Goal: Task Accomplishment & Management: Use online tool/utility

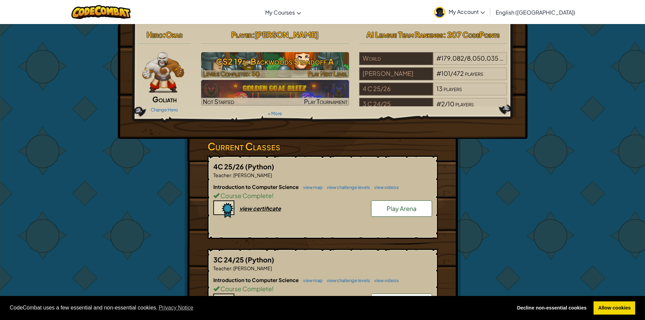
click at [282, 72] on div at bounding box center [275, 74] width 148 height 8
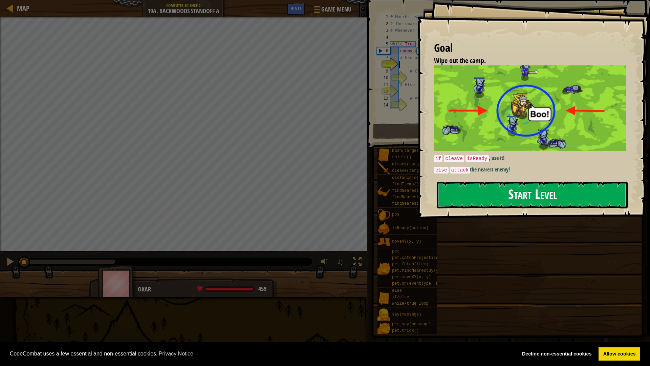
click at [465, 181] on button "Start Level" at bounding box center [532, 194] width 191 height 27
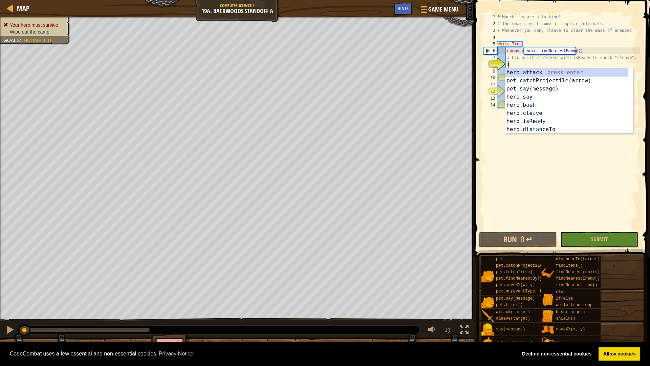
scroll to position [3, 1]
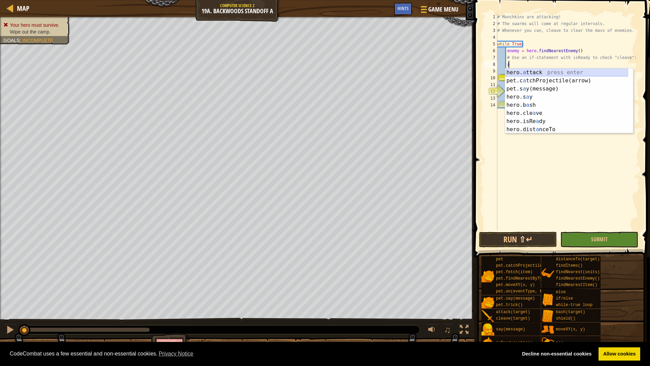
click at [520, 75] on div "hero. a ttack press enter pet.c a tchProjectile(arrow) press enter pet.s a y(me…" at bounding box center [566, 108] width 123 height 81
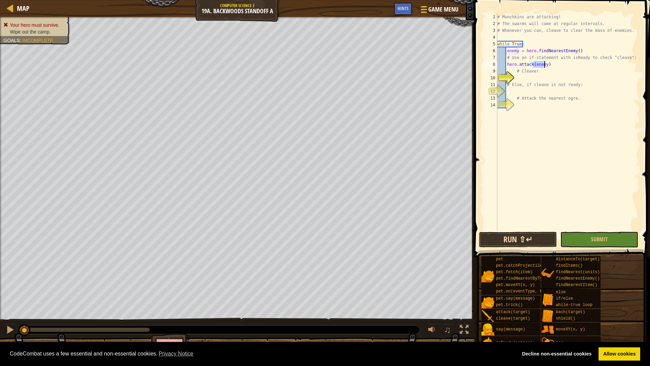
type textarea "hero.attack(enemy)"
click at [514, 245] on button "Run ⇧↵" at bounding box center [518, 240] width 78 height 16
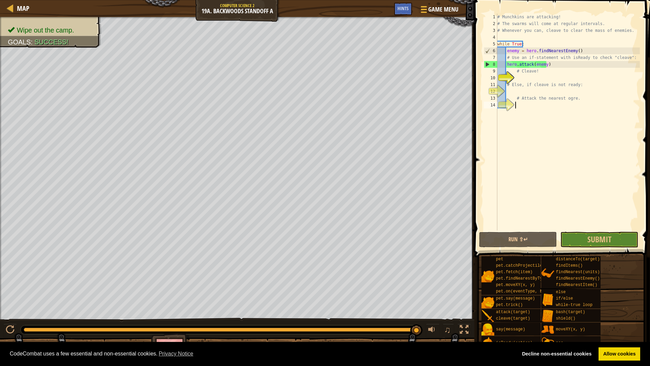
drag, startPoint x: 588, startPoint y: 226, endPoint x: 590, endPoint y: 237, distance: 11.0
click at [588, 226] on div "# Munchkins are attacking! # The swarms will come at regular intervals. # Whene…" at bounding box center [568, 129] width 144 height 230
click at [590, 238] on span "Submit" at bounding box center [600, 239] width 24 height 11
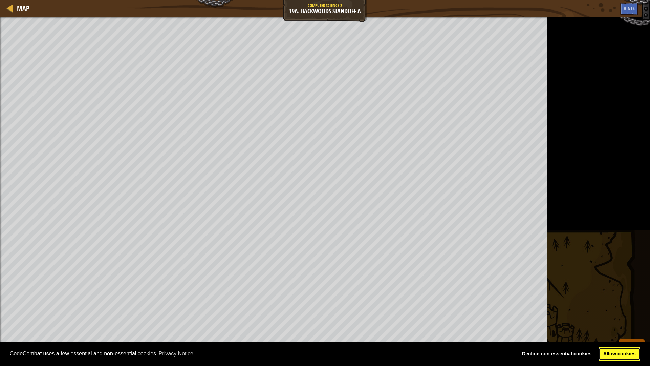
click at [615, 351] on link "Allow cookies" at bounding box center [620, 354] width 42 height 14
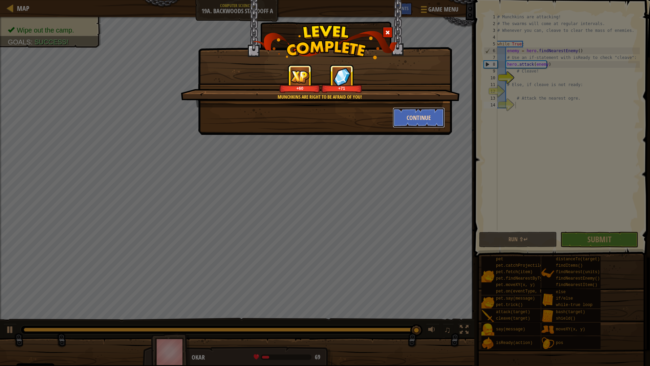
click at [432, 115] on button "Continue" at bounding box center [419, 117] width 52 height 20
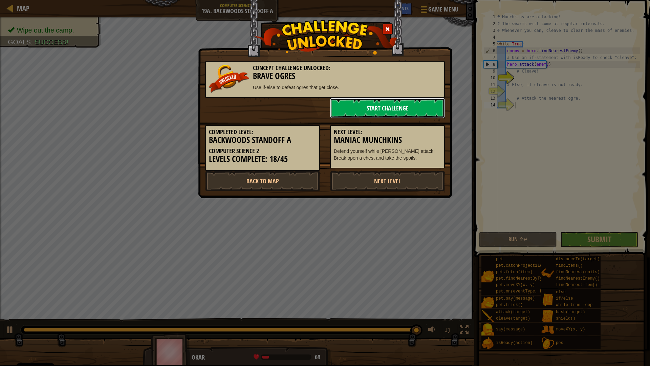
click at [402, 110] on link "Start Challenge" at bounding box center [387, 108] width 115 height 20
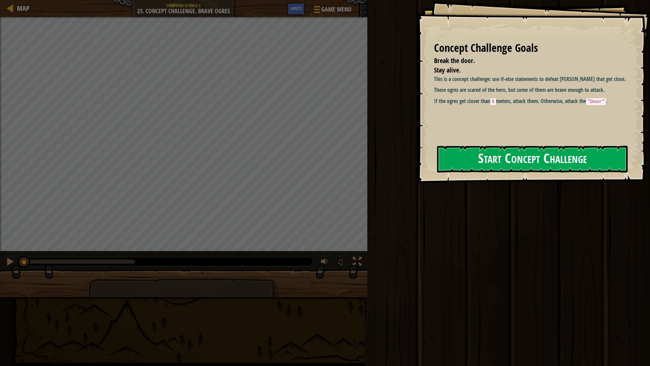
click at [471, 156] on button "Start Concept Challenge" at bounding box center [532, 159] width 191 height 27
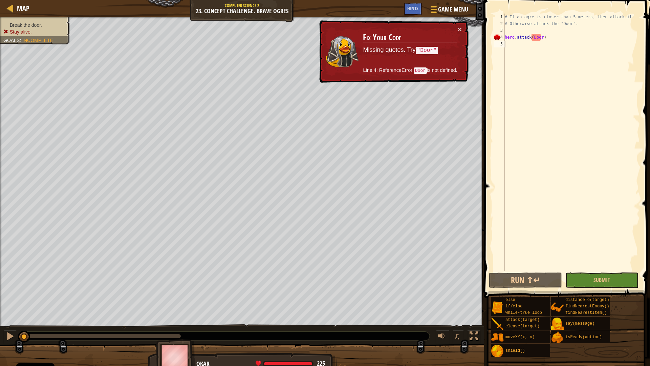
click at [464, 30] on div "× Fix Your Code Missing quotes. Try "Door" Line 4: ReferenceError: Door is not …" at bounding box center [393, 51] width 151 height 63
click at [463, 30] on div "× Fix Your Code Missing quotes. Try "Door" Line 4: ReferenceError: Door is not …" at bounding box center [393, 51] width 151 height 63
click at [456, 26] on td "Fix Your Code Missing quotes. Try "Door" Line 4: ReferenceError: Door is not de…" at bounding box center [410, 52] width 95 height 52
click at [458, 27] on button "×" at bounding box center [460, 29] width 4 height 7
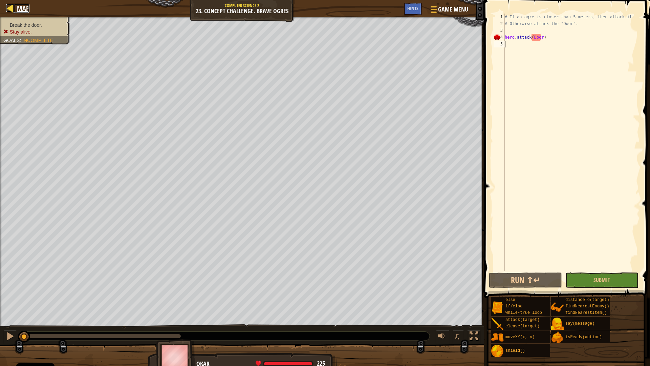
click at [16, 10] on link "Map" at bounding box center [22, 8] width 16 height 9
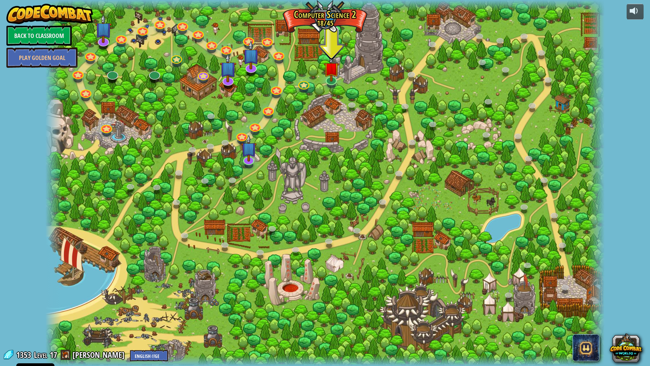
click at [70, 143] on div at bounding box center [324, 183] width 559 height 366
drag, startPoint x: 68, startPoint y: 144, endPoint x: 56, endPoint y: 142, distance: 12.3
click at [57, 145] on div "8. Picnic Buster Protect the picnickers from patrolling ogres. Play 9. If-strav…" at bounding box center [324, 183] width 559 height 366
drag, startPoint x: 56, startPoint y: 142, endPoint x: 63, endPoint y: 131, distance: 13.0
click at [62, 134] on div at bounding box center [53, 183] width 17 height 366
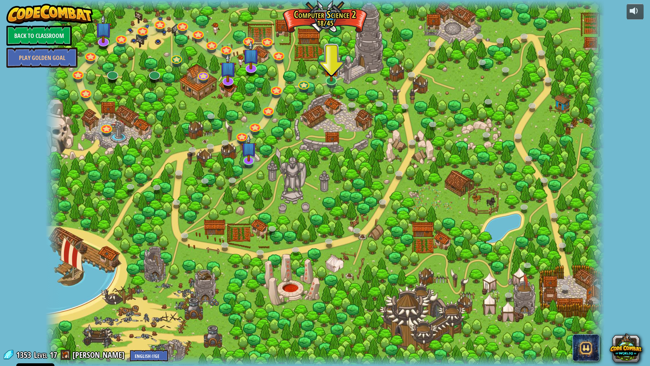
drag, startPoint x: 63, startPoint y: 131, endPoint x: 56, endPoint y: 135, distance: 8.4
click at [62, 131] on div "8. Picnic Buster Protect the picnickers from patrolling ogres. Play 9. If-strav…" at bounding box center [324, 183] width 559 height 366
click at [55, 137] on div at bounding box center [53, 183] width 17 height 366
click at [106, 132] on link at bounding box center [106, 126] width 14 height 14
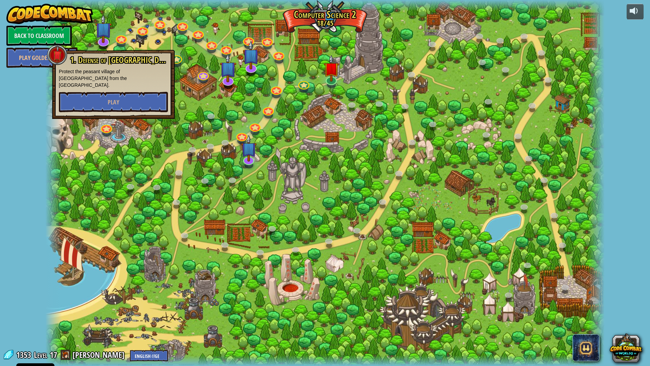
drag, startPoint x: 63, startPoint y: 133, endPoint x: 58, endPoint y: 144, distance: 12.0
click at [63, 133] on div at bounding box center [324, 183] width 559 height 366
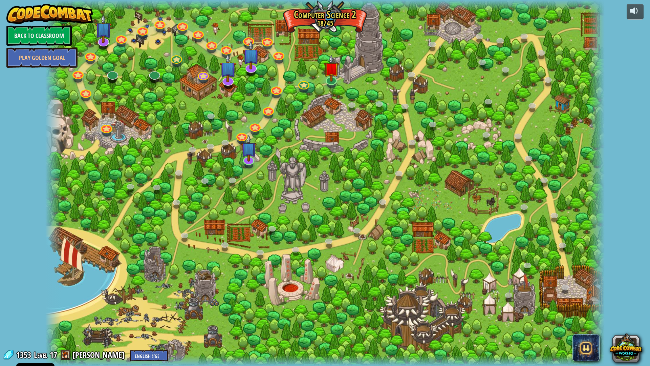
click at [58, 144] on div at bounding box center [53, 183] width 17 height 366
click at [59, 144] on div at bounding box center [53, 183] width 17 height 366
click at [38, 32] on link "Back to Classroom" at bounding box center [38, 35] width 65 height 20
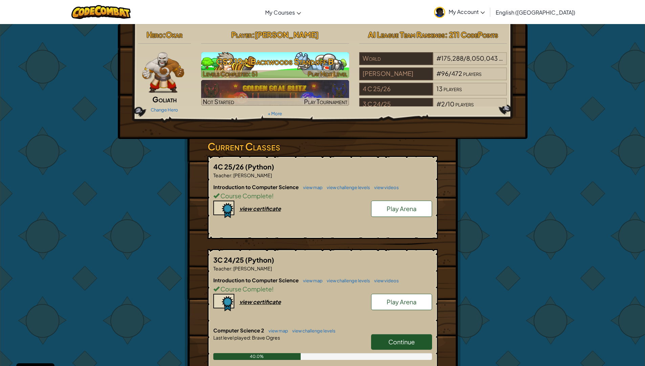
click at [271, 67] on h3 "CS2 19b: Backwoods Standoff B" at bounding box center [275, 61] width 148 height 15
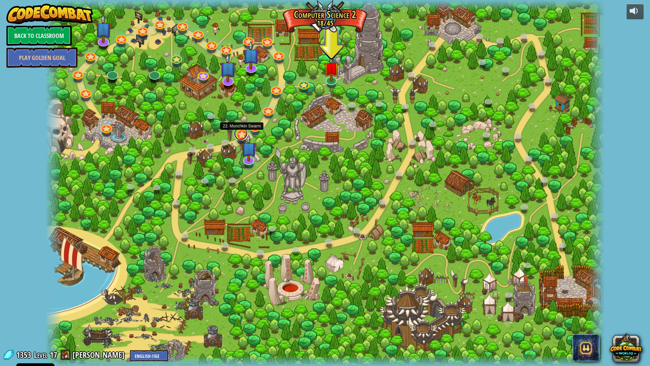
click at [239, 135] on link at bounding box center [241, 134] width 14 height 14
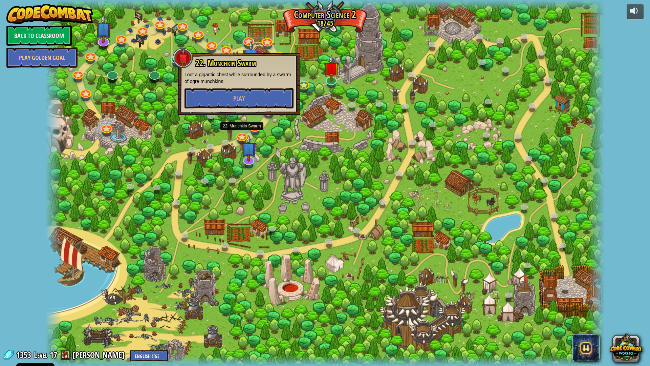
click at [316, 137] on div at bounding box center [324, 183] width 559 height 366
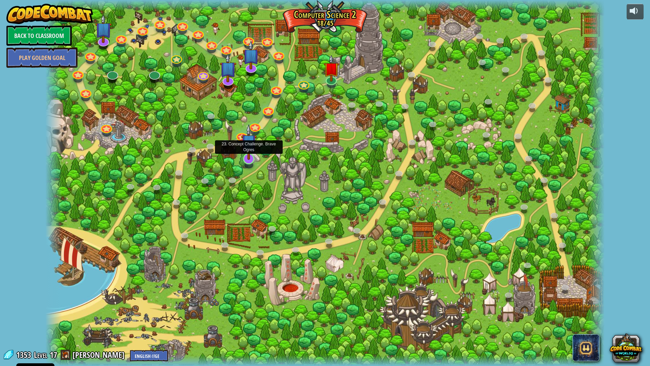
click at [248, 151] on img at bounding box center [249, 142] width 16 height 36
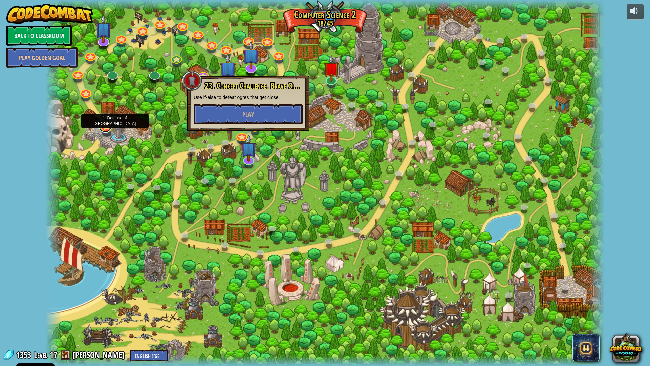
click at [106, 127] on link at bounding box center [106, 126] width 14 height 14
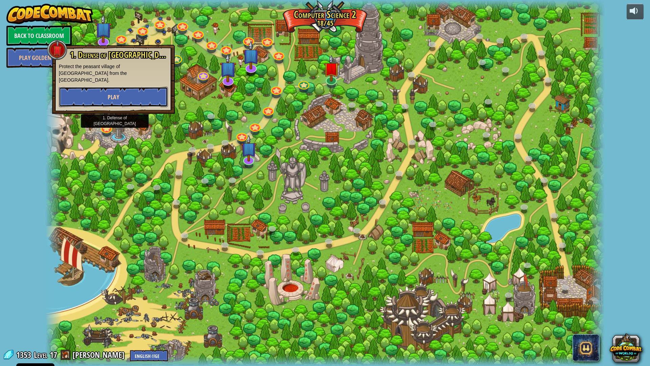
click at [95, 90] on button "Play" at bounding box center [113, 97] width 109 height 20
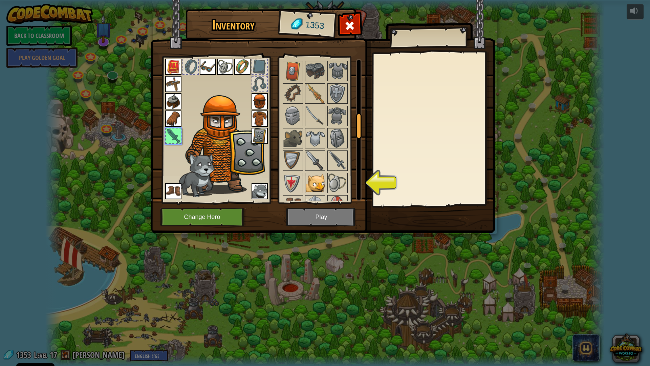
scroll to position [372, 0]
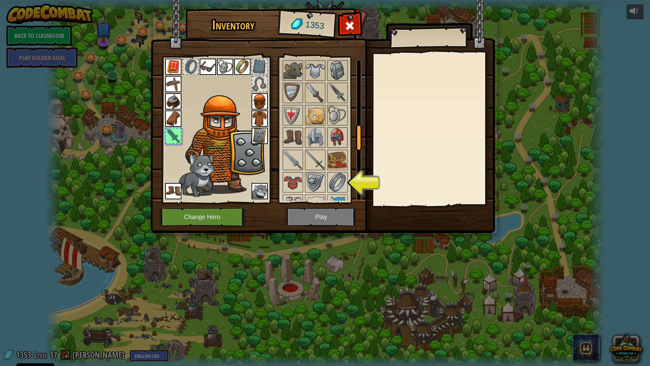
click at [332, 139] on img at bounding box center [337, 137] width 19 height 19
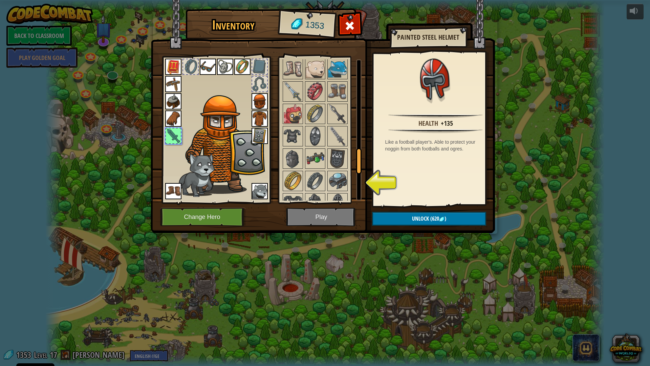
scroll to position [542, 0]
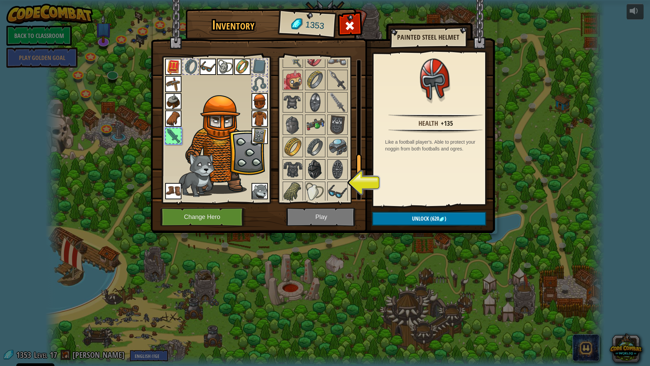
click at [319, 165] on img at bounding box center [315, 169] width 19 height 19
click at [294, 168] on img at bounding box center [292, 169] width 19 height 19
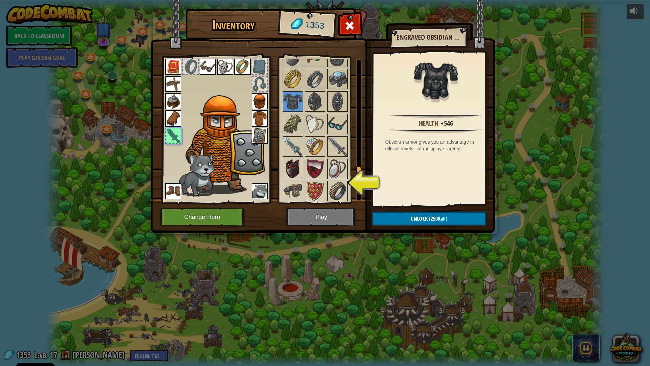
click at [302, 167] on img at bounding box center [292, 168] width 19 height 19
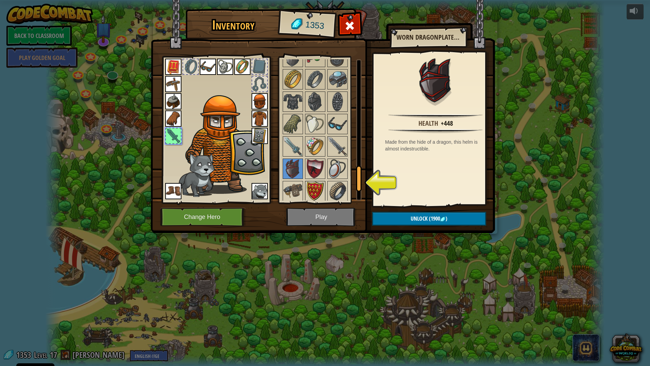
scroll to position [643, 0]
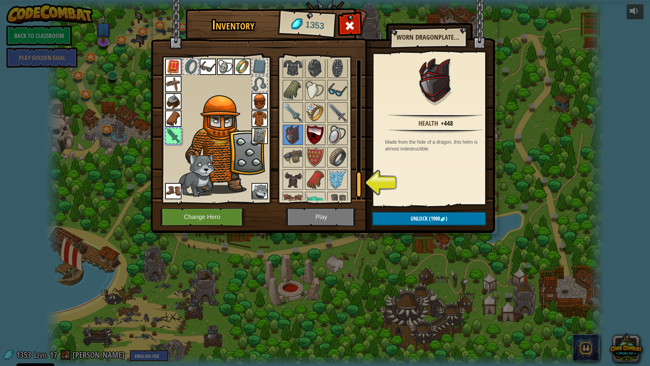
click at [314, 133] on img at bounding box center [315, 134] width 19 height 19
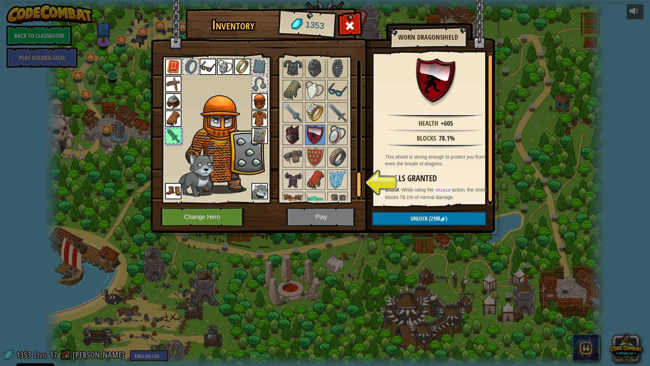
click at [293, 134] on img at bounding box center [292, 134] width 19 height 19
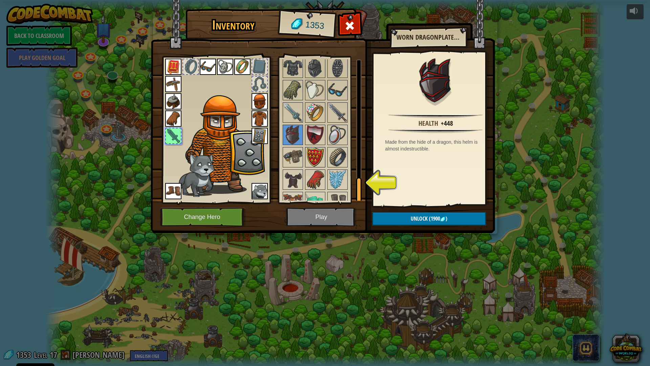
scroll to position [677, 0]
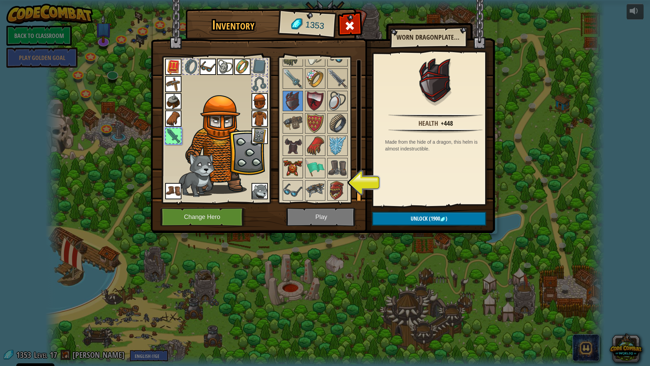
click at [293, 165] on img at bounding box center [292, 167] width 19 height 19
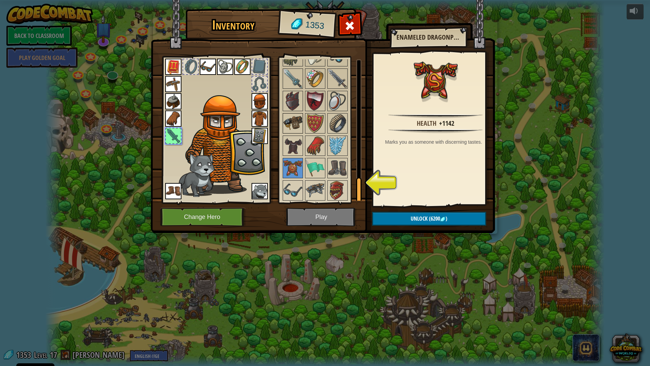
scroll to position [679, 0]
click at [340, 186] on img at bounding box center [337, 189] width 19 height 19
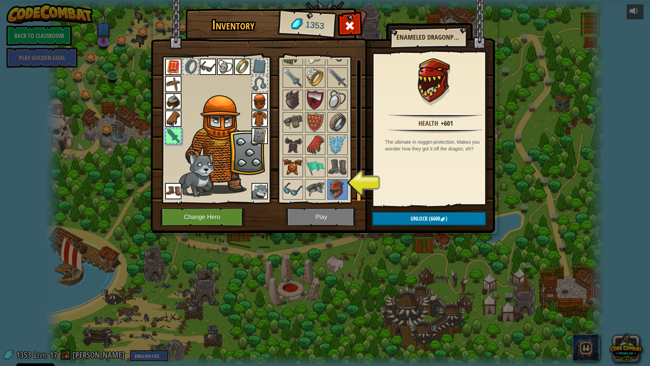
click at [289, 163] on img at bounding box center [292, 166] width 19 height 19
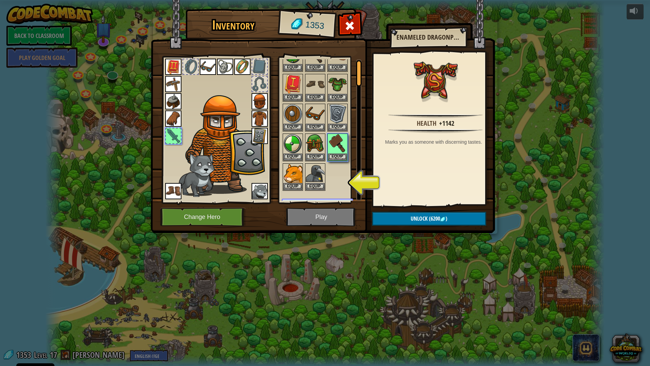
scroll to position [0, 0]
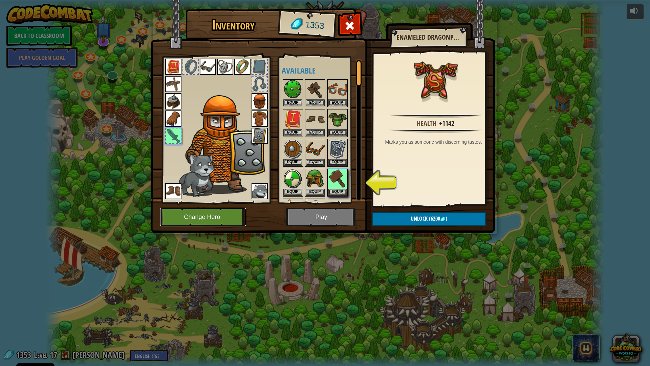
click at [215, 215] on button "Change Hero" at bounding box center [203, 217] width 86 height 19
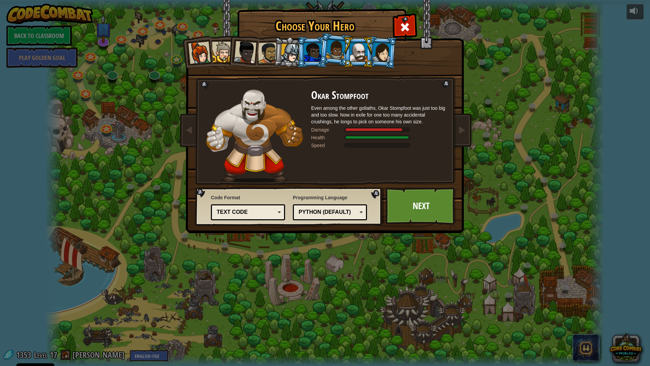
click at [294, 49] on div at bounding box center [290, 53] width 19 height 19
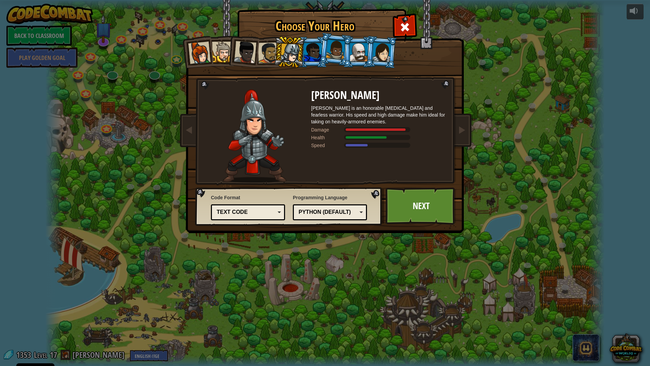
click at [266, 54] on div at bounding box center [268, 52] width 21 height 21
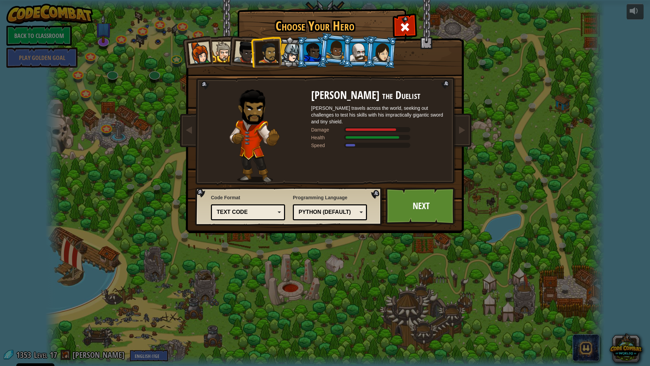
click at [190, 38] on li at bounding box center [196, 51] width 33 height 33
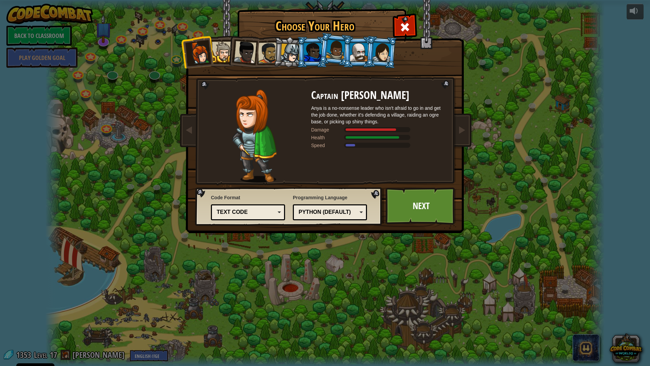
click at [208, 52] on div at bounding box center [199, 53] width 22 height 22
click at [219, 57] on div at bounding box center [222, 52] width 21 height 21
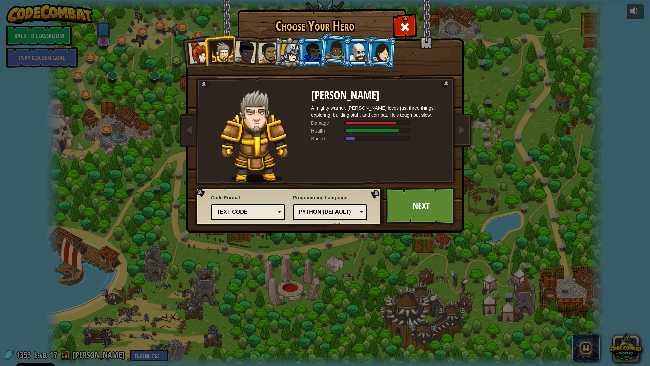
click at [244, 53] on div at bounding box center [245, 52] width 22 height 22
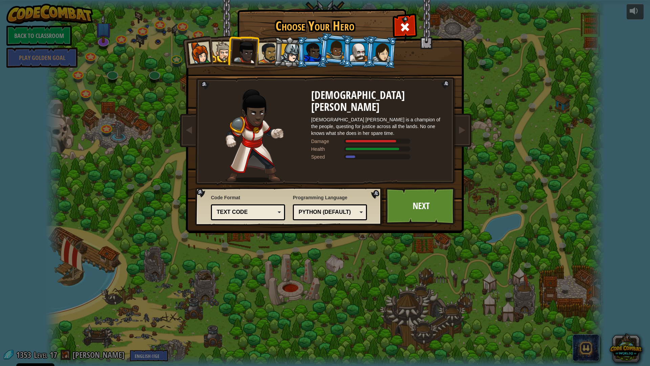
click at [274, 60] on li at bounding box center [289, 52] width 32 height 33
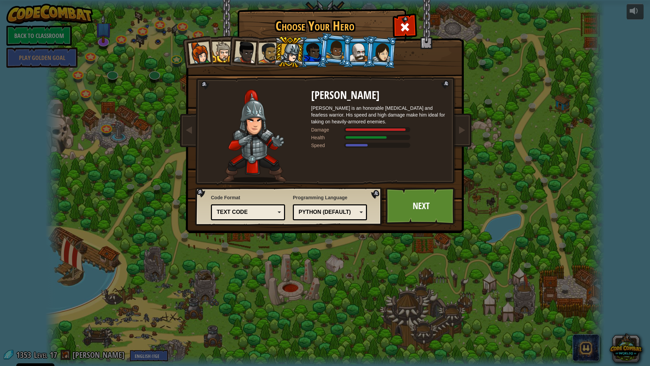
click at [274, 56] on li at bounding box center [289, 52] width 32 height 33
click at [381, 45] on div at bounding box center [381, 51] width 19 height 19
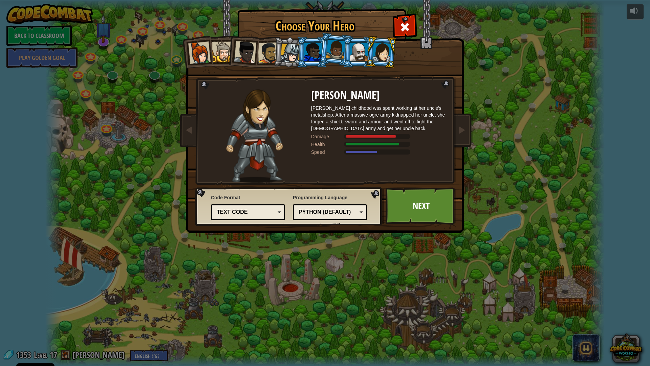
click at [353, 54] on div at bounding box center [359, 52] width 18 height 18
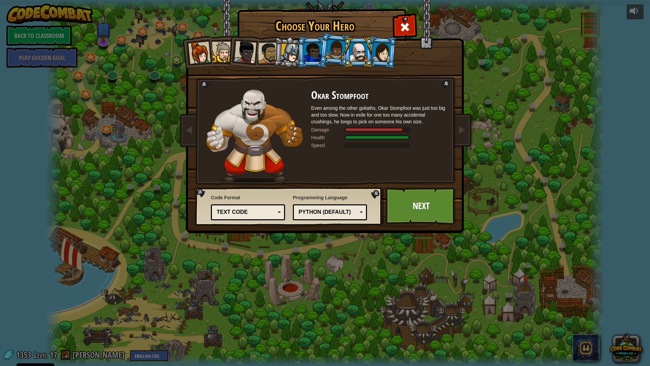
drag, startPoint x: 288, startPoint y: 51, endPoint x: 355, endPoint y: 157, distance: 125.5
click at [288, 51] on div at bounding box center [290, 53] width 19 height 19
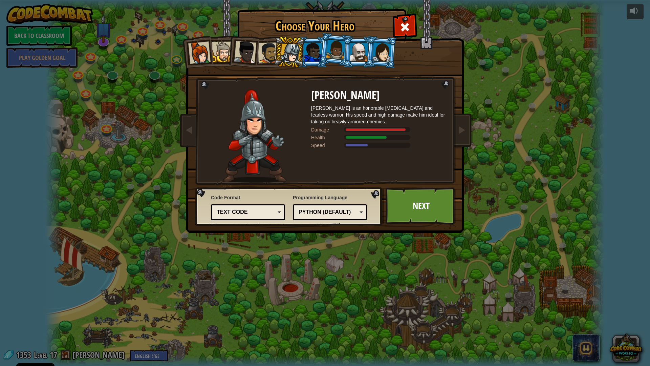
click at [356, 45] on div at bounding box center [359, 52] width 18 height 18
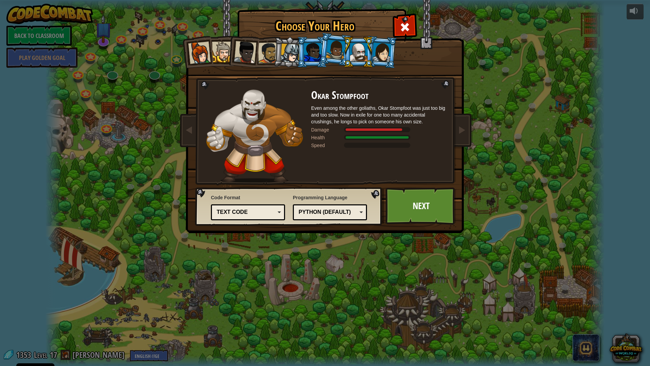
click at [319, 52] on li at bounding box center [335, 50] width 34 height 34
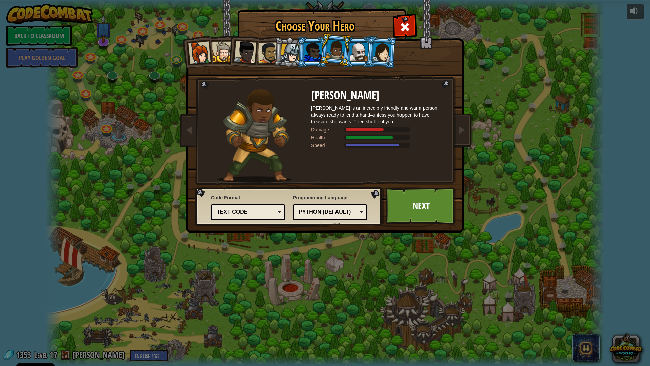
drag, startPoint x: 315, startPoint y: 52, endPoint x: 330, endPoint y: 151, distance: 99.4
click at [315, 53] on div at bounding box center [313, 52] width 18 height 18
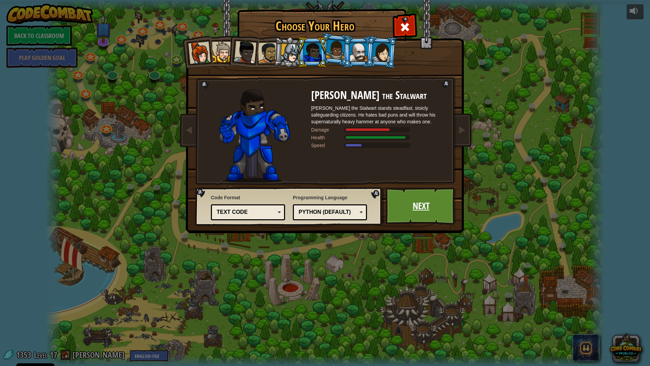
click at [423, 205] on link "Next" at bounding box center [421, 205] width 71 height 37
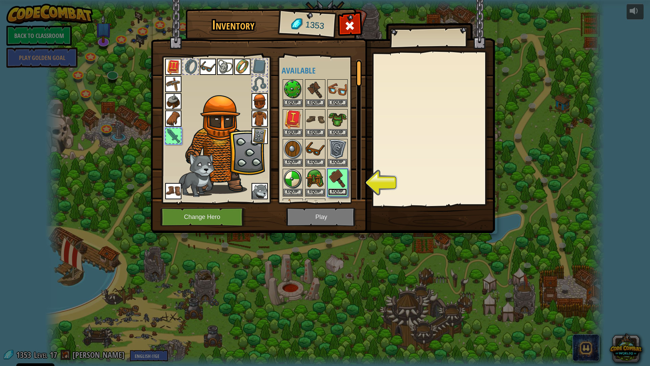
click at [340, 194] on button "Equip" at bounding box center [337, 191] width 19 height 7
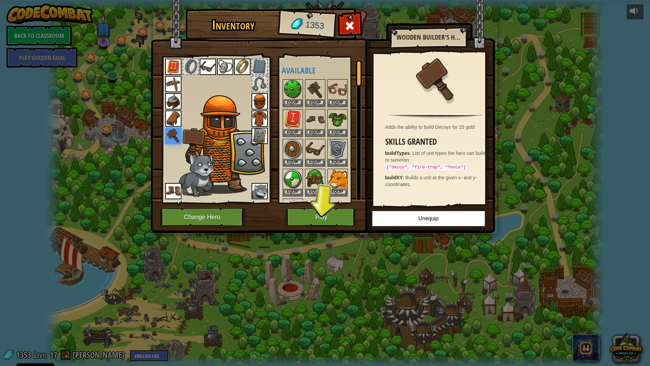
click at [342, 207] on img at bounding box center [323, 110] width 344 height 246
click at [339, 214] on button "Play" at bounding box center [321, 217] width 71 height 19
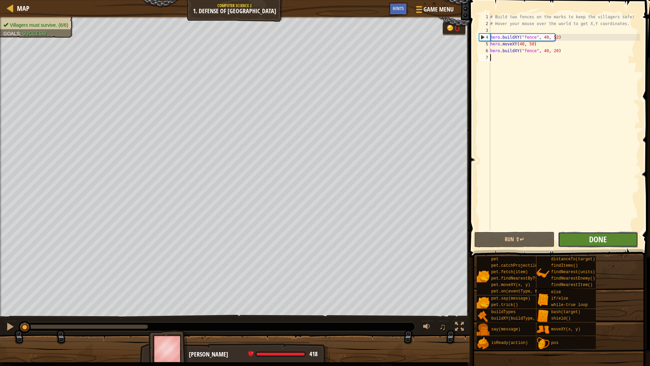
click at [603, 240] on span "Done" at bounding box center [598, 239] width 18 height 11
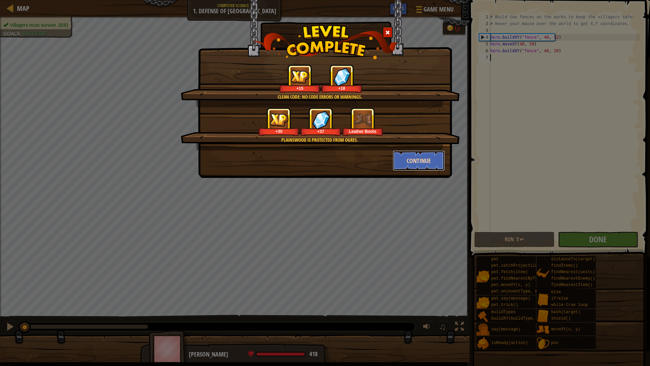
click at [411, 164] on button "Continue" at bounding box center [419, 160] width 52 height 20
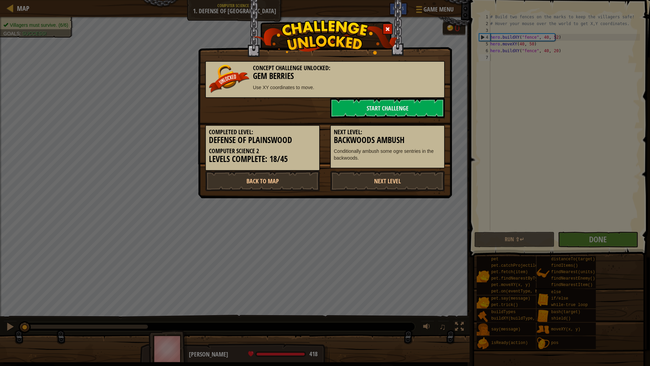
click at [18, 8] on div "Concept Challenge Unlocked: Gem Berries Use XY coordinates to move. Start Chall…" at bounding box center [325, 183] width 650 height 366
click at [388, 187] on link "Next Level" at bounding box center [387, 181] width 115 height 20
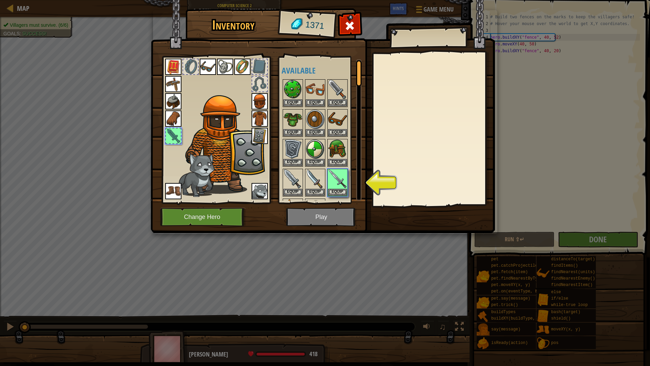
click at [15, 8] on div "Inventory 1371 Available Equip Equip Equip Equip Equip Equip Equip Equip Equip …" at bounding box center [325, 183] width 650 height 366
drag, startPoint x: 15, startPoint y: 7, endPoint x: 111, endPoint y: 32, distance: 99.4
click at [18, 7] on div "Inventory 1371 Available Equip Equip Equip Equip Equip Equip Equip Equip Equip …" at bounding box center [325, 183] width 650 height 366
click at [208, 226] on img at bounding box center [323, 110] width 344 height 246
click at [212, 211] on button "Change Hero" at bounding box center [203, 217] width 86 height 19
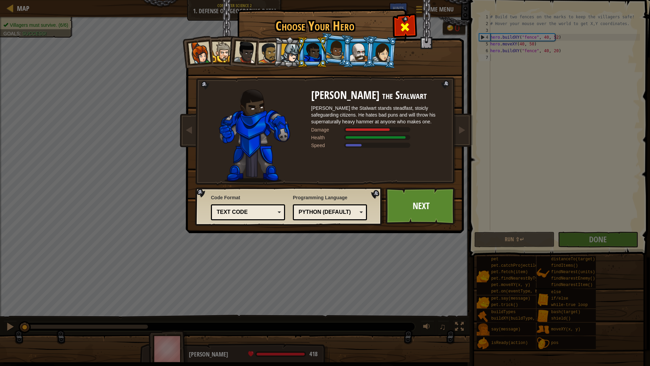
click at [410, 27] on span at bounding box center [405, 27] width 11 height 11
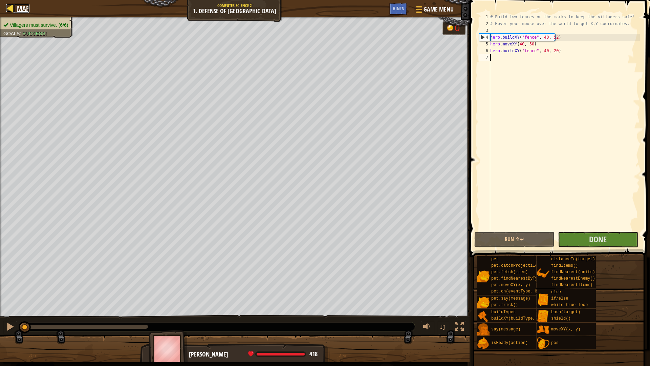
click at [26, 7] on span "Map" at bounding box center [23, 8] width 13 height 9
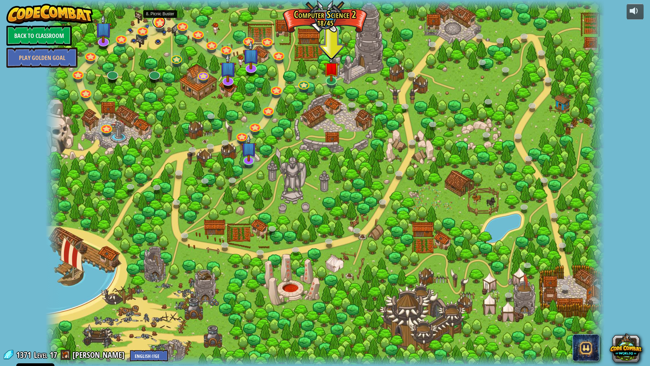
click at [160, 24] on link at bounding box center [159, 22] width 14 height 14
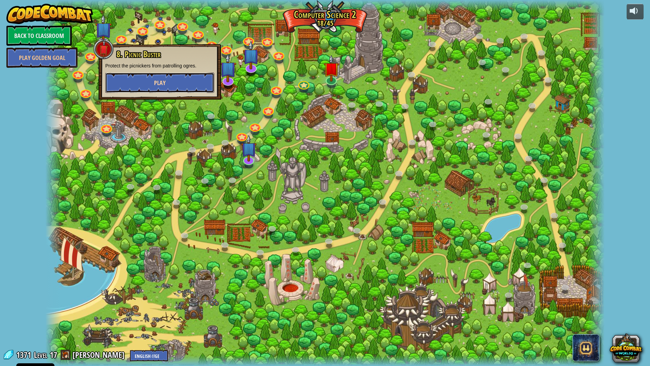
click at [170, 87] on button "Play" at bounding box center [159, 82] width 109 height 20
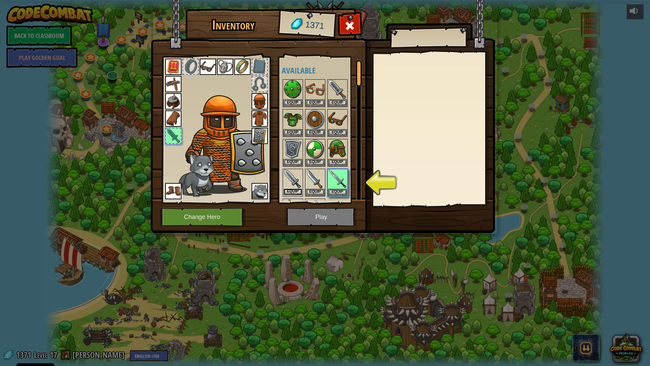
click at [296, 190] on button "Equip" at bounding box center [292, 191] width 19 height 7
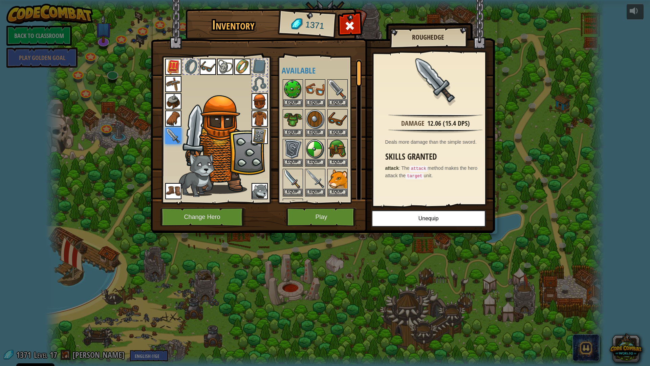
scroll to position [34, 0]
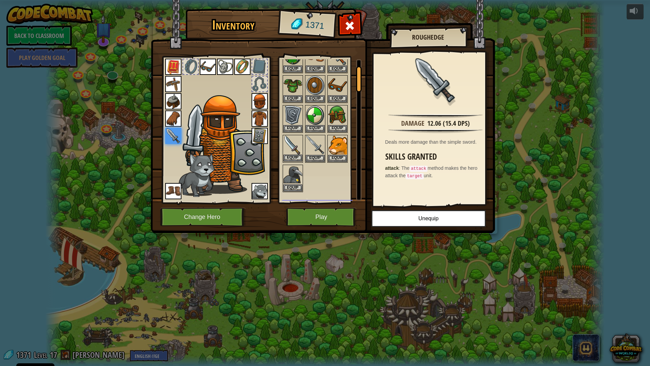
click at [289, 148] on img at bounding box center [292, 144] width 19 height 19
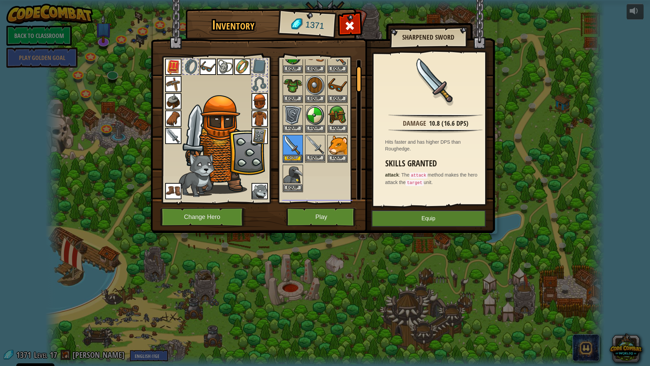
click at [317, 146] on img at bounding box center [315, 144] width 19 height 19
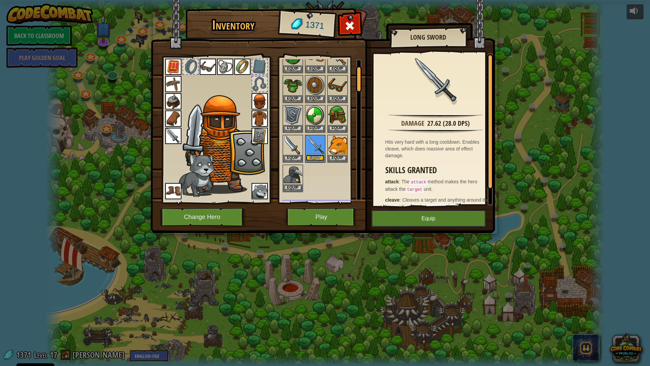
click at [312, 160] on button "Equip" at bounding box center [315, 157] width 19 height 7
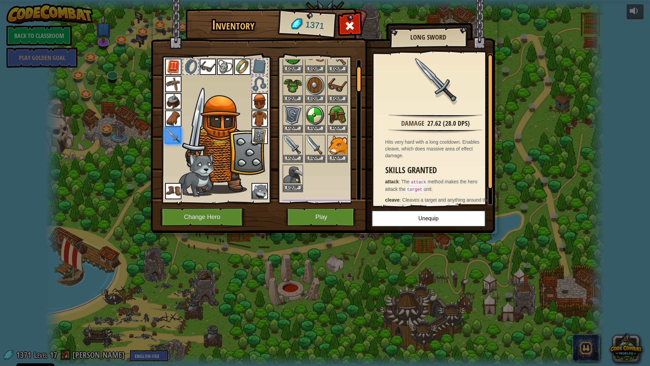
scroll to position [0, 0]
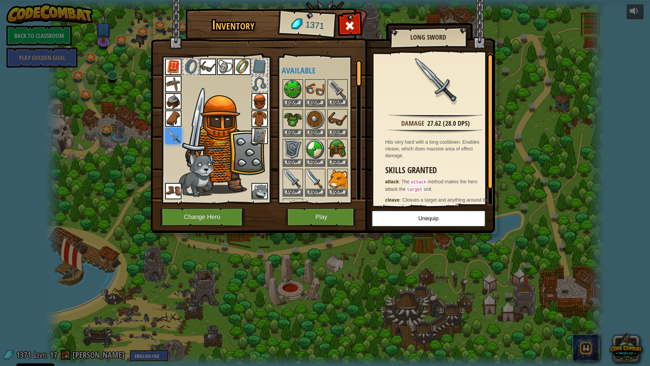
click at [341, 90] on img at bounding box center [337, 89] width 19 height 19
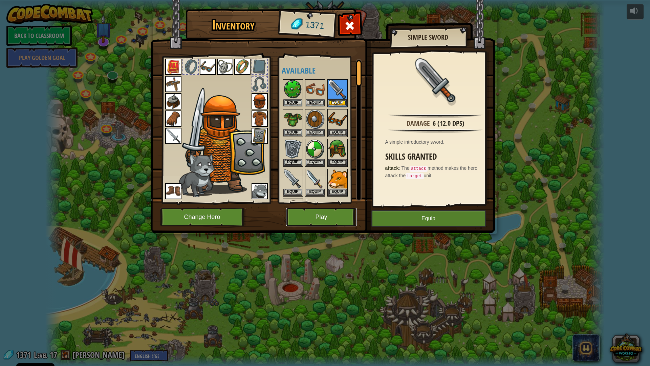
click at [313, 217] on button "Play" at bounding box center [321, 217] width 71 height 19
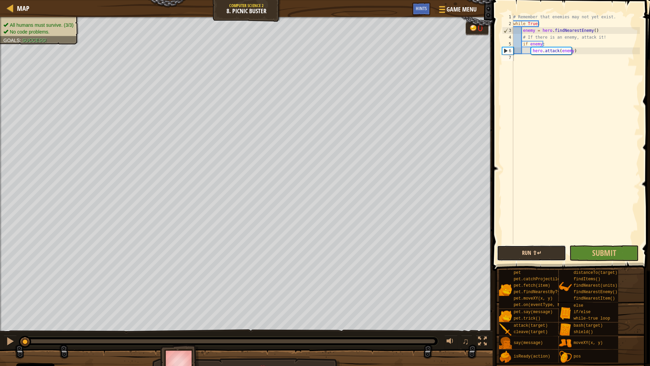
click at [536, 250] on button "Run ⇧↵" at bounding box center [531, 253] width 69 height 16
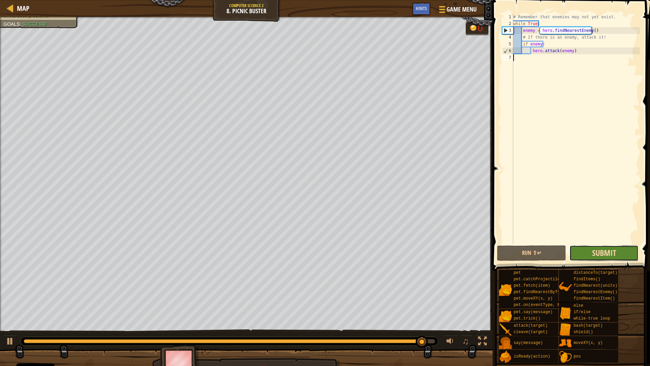
click at [598, 255] on span "Submit" at bounding box center [604, 252] width 24 height 11
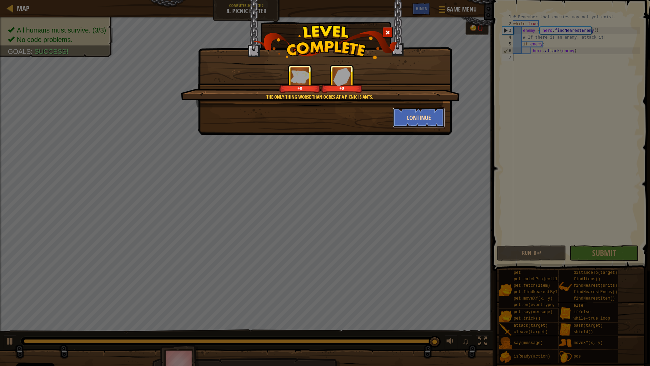
click at [432, 119] on button "Continue" at bounding box center [419, 117] width 52 height 20
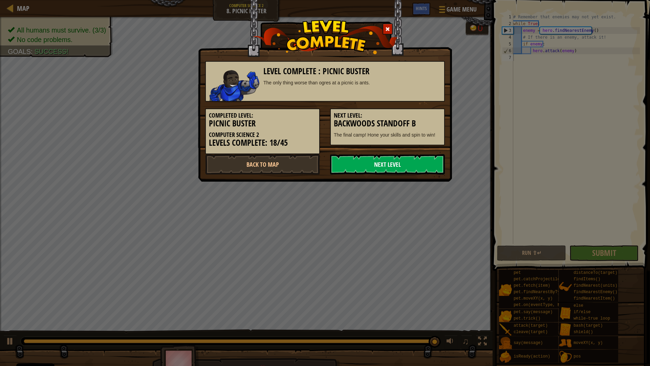
click at [403, 158] on link "Next Level" at bounding box center [387, 164] width 115 height 20
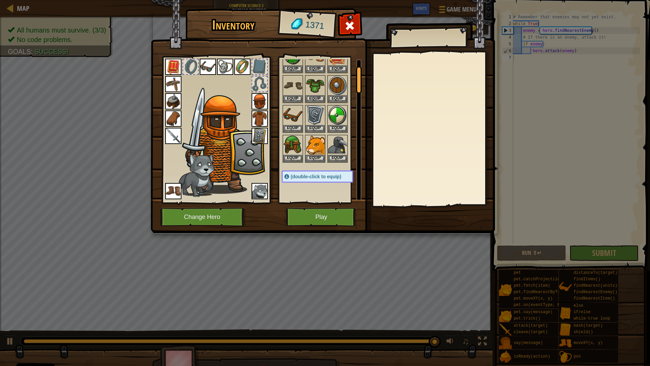
scroll to position [169, 0]
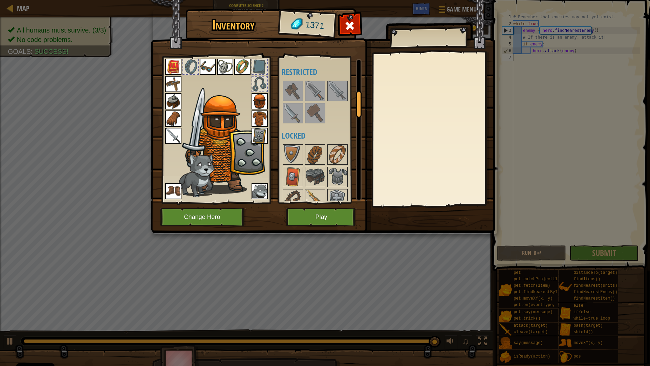
click at [318, 209] on div "Inventory 1371 Available Equip Equip Equip Equip Equip Equip Equip Equip Equip …" at bounding box center [325, 121] width 344 height 223
click at [318, 213] on button "Play" at bounding box center [321, 217] width 71 height 19
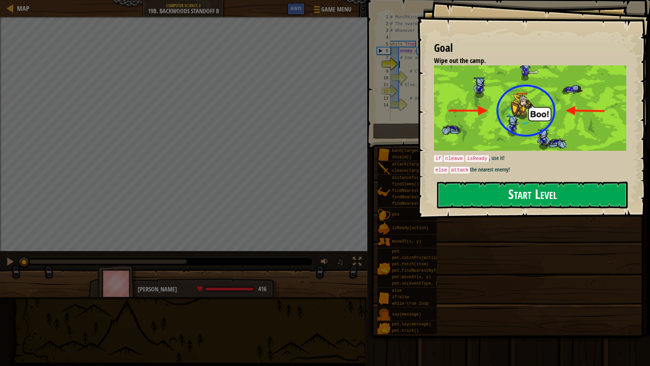
click at [461, 191] on button "Start Level" at bounding box center [532, 194] width 191 height 27
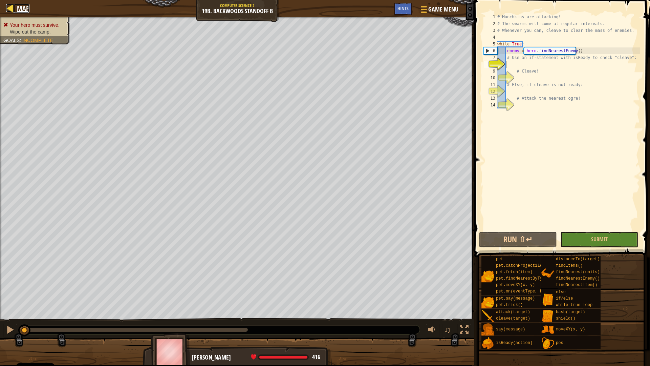
click at [10, 7] on div at bounding box center [10, 8] width 8 height 8
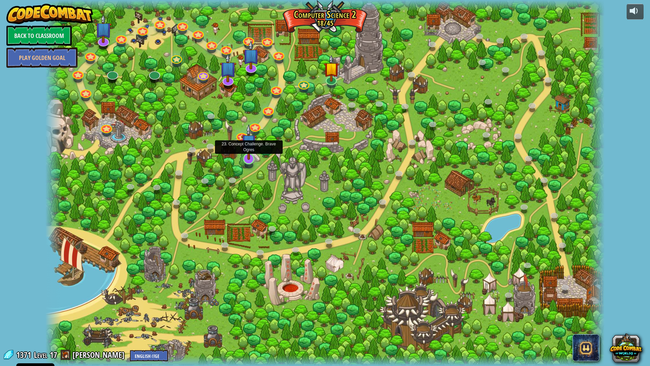
drag, startPoint x: 245, startPoint y: 150, endPoint x: 249, endPoint y: 151, distance: 4.3
click at [245, 150] on img at bounding box center [249, 142] width 16 height 36
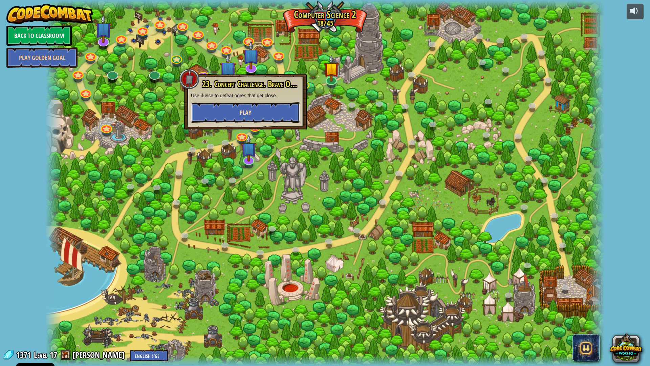
click at [268, 112] on button "Play" at bounding box center [245, 112] width 109 height 20
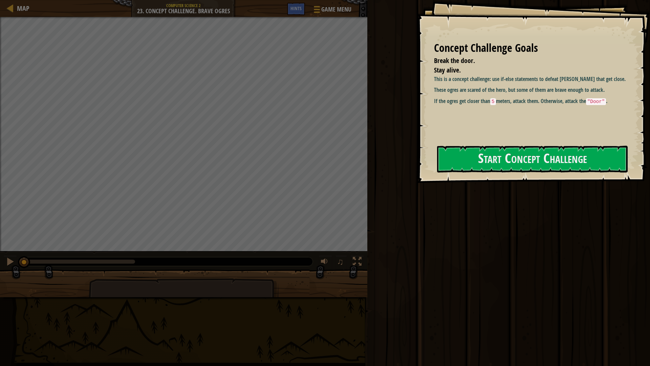
click at [520, 138] on div "Concept Challenge Goals Break the door. Stay alive. This is a concept challenge…" at bounding box center [533, 91] width 233 height 183
click at [521, 153] on button "Start Concept Challenge" at bounding box center [532, 159] width 191 height 27
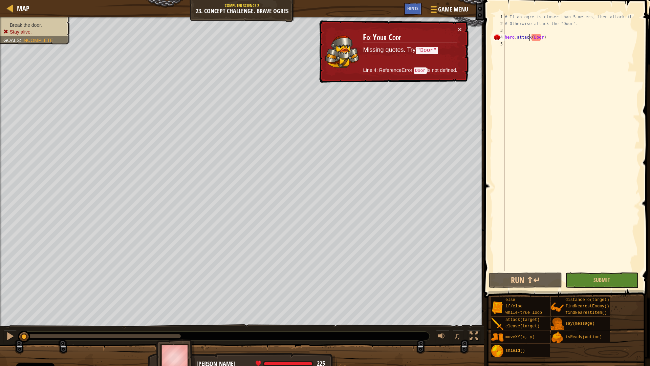
click at [531, 37] on div "# If an ogre is closer than 5 meters, then attack it. # Otherwise attack the "D…" at bounding box center [572, 149] width 136 height 271
click at [531, 39] on div "# If an ogre is closer than 5 meters, then attack it. # Otherwise attack the "D…" at bounding box center [572, 149] width 136 height 271
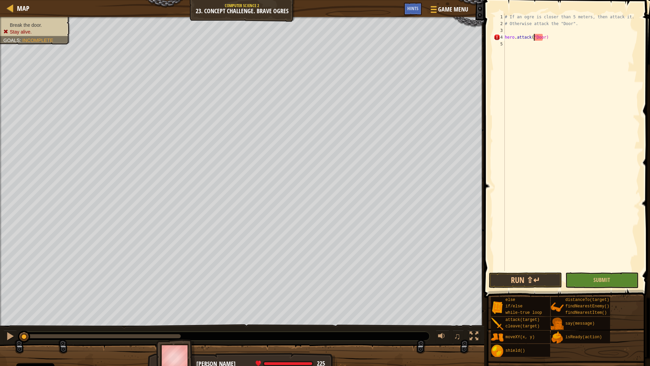
scroll to position [3, 3]
click at [543, 39] on div "# If an ogre is closer than 5 meters, then attack it. # Otherwise attack the "D…" at bounding box center [572, 149] width 136 height 271
type textarea "hero.attack("Door")"
click at [516, 284] on button "Run ⇧↵" at bounding box center [525, 280] width 73 height 16
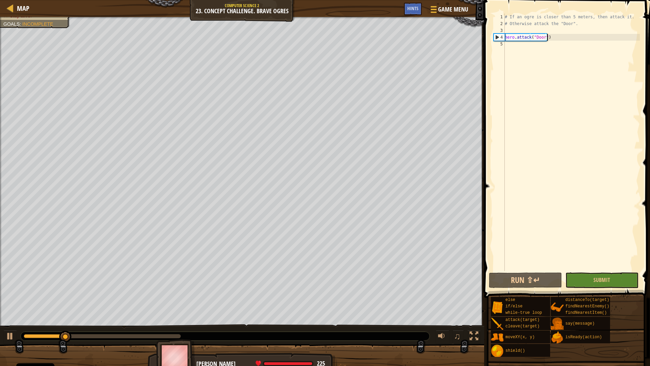
click at [550, 36] on div "# If an ogre is closer than 5 meters, then attack it. # Otherwise attack the "D…" at bounding box center [572, 149] width 136 height 271
click at [507, 43] on div "# If an ogre is closer than 5 meters, then attack it. # Otherwise attack the "D…" at bounding box center [572, 149] width 136 height 271
type textarea "h"
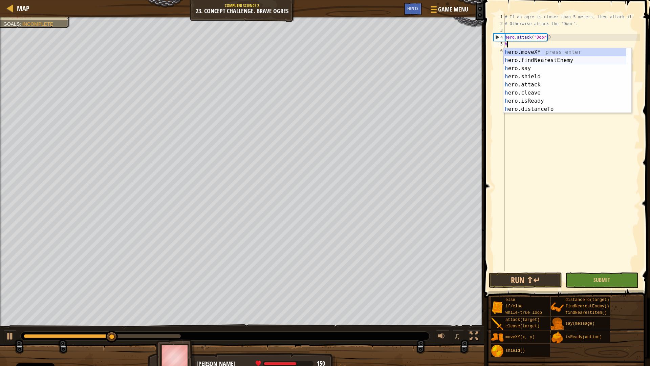
click at [542, 61] on div "h ero.moveXY press enter h ero.findNearestEnemy press enter h ero.say press ent…" at bounding box center [565, 88] width 123 height 81
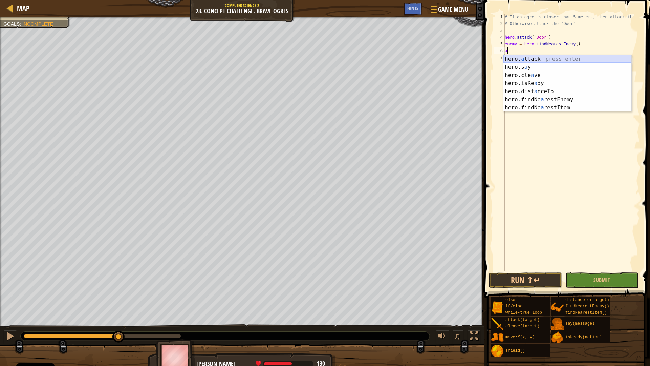
click at [529, 60] on div "hero. a ttack press enter hero.s a y press enter hero.cle a ve press enter hero…" at bounding box center [568, 91] width 128 height 73
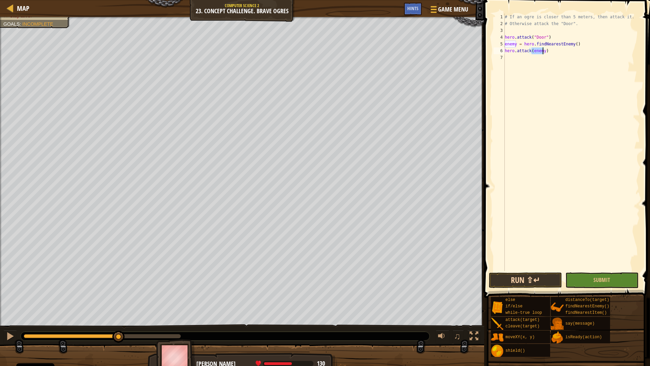
type textarea "hero.attack(enemy)"
click at [529, 278] on button "Run ⇧↵" at bounding box center [525, 280] width 73 height 16
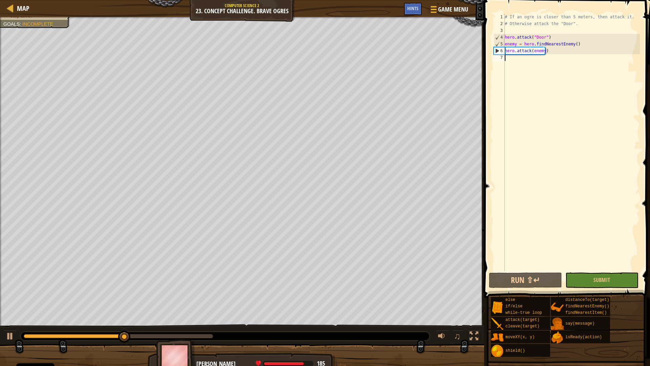
click at [517, 62] on div "# If an ogre is closer than 5 meters, then attack it. # Otherwise attack the "D…" at bounding box center [572, 149] width 136 height 271
click at [520, 279] on button "Run ⇧↵" at bounding box center [525, 280] width 73 height 16
click at [542, 281] on button "Run ⇧↵" at bounding box center [525, 280] width 73 height 16
click at [509, 30] on div "# If an ogre is closer than 5 meters, then attack it. # Otherwise attack the "D…" at bounding box center [572, 149] width 136 height 271
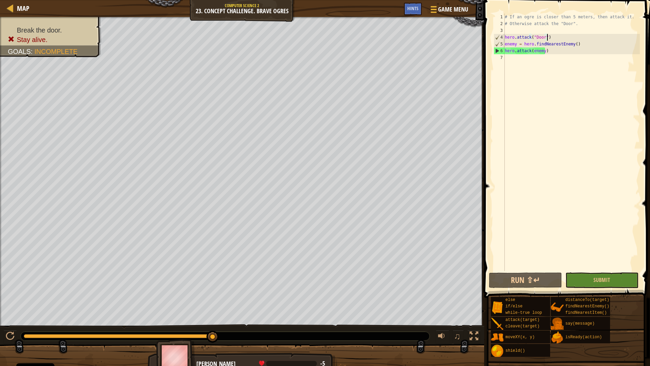
drag, startPoint x: 559, startPoint y: 36, endPoint x: 543, endPoint y: 36, distance: 16.6
click at [550, 36] on div "# If an ogre is closer than 5 meters, then attack it. # Otherwise attack the "D…" at bounding box center [572, 149] width 136 height 271
type textarea "hero.attack("Door")"
click at [538, 37] on div "# If an ogre is closer than 5 meters, then attack it. # Otherwise attack the "D…" at bounding box center [572, 149] width 136 height 271
click at [547, 35] on div "# If an ogre is closer than 5 meters, then attack it. # Otherwise attack the "D…" at bounding box center [572, 149] width 136 height 271
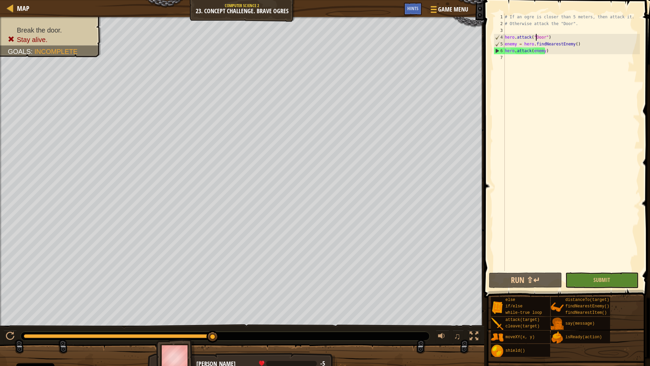
drag, startPoint x: 535, startPoint y: 38, endPoint x: 637, endPoint y: 80, distance: 109.9
click at [637, 80] on div "# If an ogre is closer than 5 meters, then attack it. # Otherwise attack the "D…" at bounding box center [572, 149] width 136 height 271
drag, startPoint x: 553, startPoint y: 39, endPoint x: 503, endPoint y: 40, distance: 49.8
click at [503, 40] on div "1 2 3 4 5 6 7 # If an ogre is closer than 5 meters, then attack it. # Otherwise…" at bounding box center [566, 142] width 148 height 257
type textarea "hero.attack("Door")"
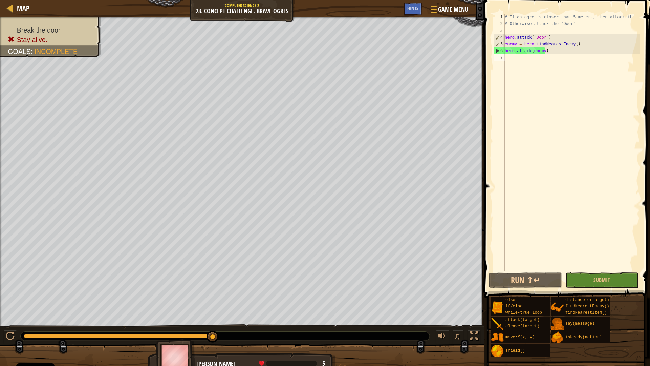
click at [509, 63] on div "# If an ogre is closer than 5 meters, then attack it. # Otherwise attack the "D…" at bounding box center [572, 149] width 136 height 271
paste textarea "hero.attack("Door")"
type textarea "hero.attack("Door")"
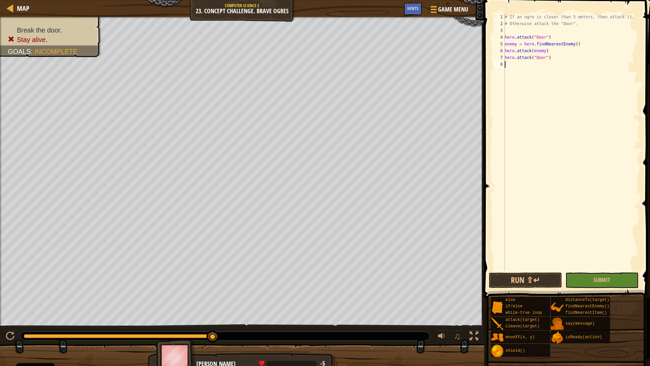
paste textarea "hero.attack("Door")"
type textarea "hero.attack("Door")"
paste textarea "hero.attack("Door")"
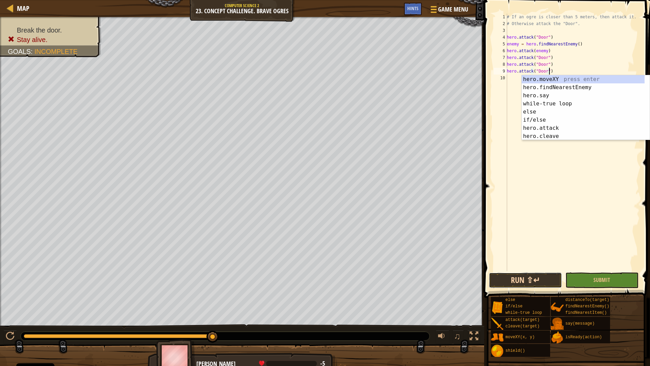
click at [539, 273] on button "Run ⇧↵" at bounding box center [525, 280] width 73 height 16
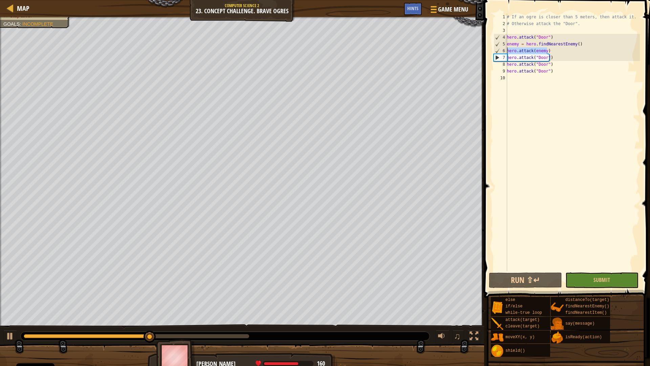
drag, startPoint x: 552, startPoint y: 52, endPoint x: 506, endPoint y: 51, distance: 46.1
click at [506, 51] on div "hero.attack("Door") 1 2 3 4 5 6 7 8 9 10 # If an ogre is closer than 5 meters, …" at bounding box center [566, 142] width 148 height 257
type textarea "hero.attack(enemy)"
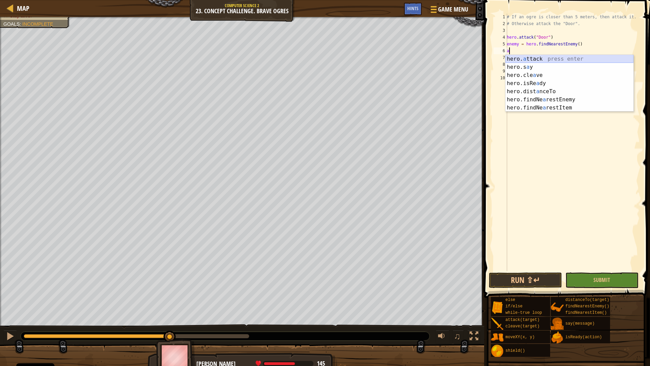
click at [540, 59] on div "hero. a ttack press enter hero.s a y press enter hero.cle a ve press enter hero…" at bounding box center [570, 91] width 128 height 73
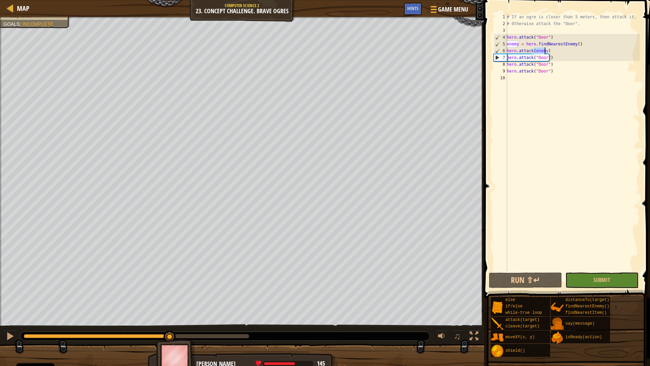
click at [555, 67] on div "# If an ogre is closer than 5 meters, then attack it. # Otherwise attack the "D…" at bounding box center [573, 149] width 134 height 271
type textarea "hero.attack("Door")"
drag, startPoint x: 571, startPoint y: 116, endPoint x: 569, endPoint y: 121, distance: 5.2
click at [571, 116] on div "# If an ogre is closer than 5 meters, then attack it. # Otherwise attack the "D…" at bounding box center [573, 149] width 134 height 271
click at [530, 283] on button "Run ⇧↵" at bounding box center [525, 280] width 73 height 16
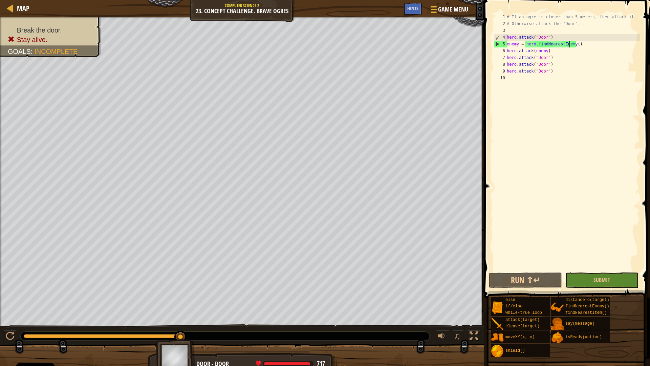
click at [570, 42] on div "# If an ogre is closer than 5 meters, then attack it. # Otherwise attack the "D…" at bounding box center [573, 149] width 134 height 271
click at [576, 45] on div "# If an ogre is closer than 5 meters, then attack it. # Otherwise attack the "D…" at bounding box center [573, 149] width 134 height 271
click at [582, 49] on div "# If an ogre is closer than 5 meters, then attack it. # Otherwise attack the "D…" at bounding box center [573, 149] width 134 height 271
click at [582, 47] on div "# If an ogre is closer than 5 meters, then attack it. # Otherwise attack the "D…" at bounding box center [573, 149] width 134 height 271
click at [561, 54] on div "# If an ogre is closer than 5 meters, then attack it. # Otherwise attack the "D…" at bounding box center [573, 142] width 134 height 257
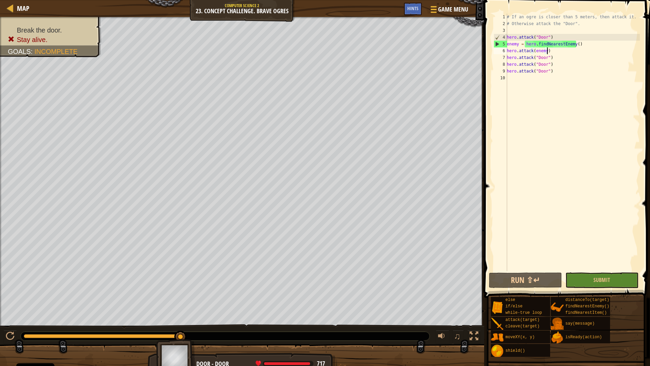
click at [580, 42] on div "# If an ogre is closer than 5 meters, then attack it. # Otherwise attack the "D…" at bounding box center [573, 149] width 134 height 271
drag, startPoint x: 577, startPoint y: 43, endPoint x: 485, endPoint y: 53, distance: 92.6
click at [485, 53] on div "enemy = hero.findNearestEnemy() 1 2 3 4 5 6 7 8 9 10 # If an ogre is closer tha…" at bounding box center [566, 162] width 168 height 318
type textarea "enemy = hero.findNearestEnemy() hero.attack(enemy)"
click at [614, 281] on button "Submit" at bounding box center [601, 280] width 73 height 16
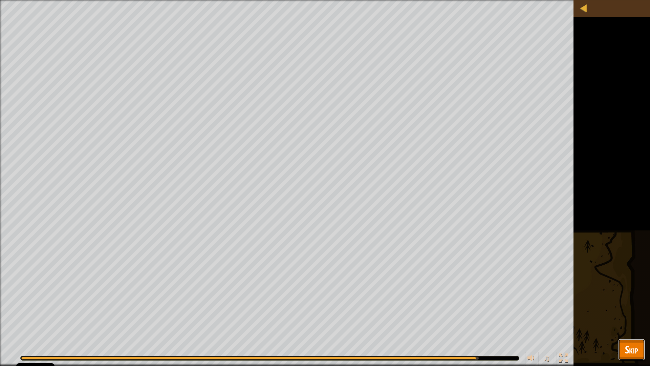
click at [641, 351] on button "Skip" at bounding box center [631, 350] width 27 height 22
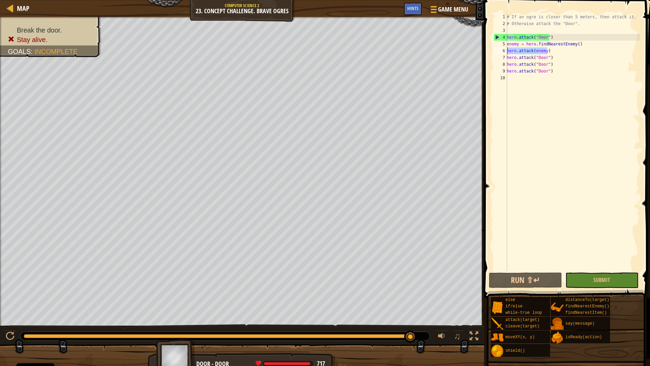
drag, startPoint x: 558, startPoint y: 51, endPoint x: 506, endPoint y: 54, distance: 51.9
click at [506, 54] on div "hero.attack(enemy) 1 2 3 4 5 6 7 8 9 10 # If an ogre is closer than 5 meters, t…" at bounding box center [566, 142] width 148 height 257
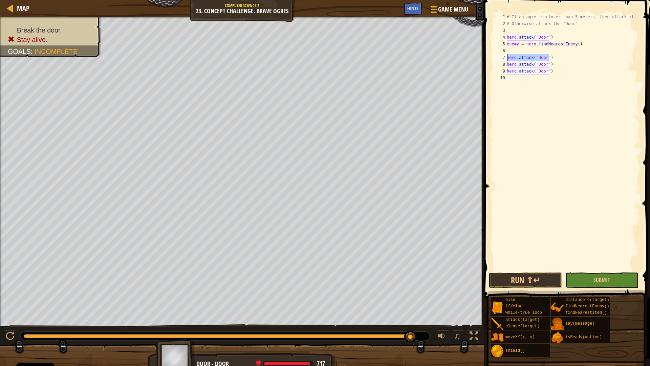
drag, startPoint x: 558, startPoint y: 55, endPoint x: 508, endPoint y: 59, distance: 50.3
click at [508, 59] on div "# If an ogre is closer than 5 meters, then attack it. # Otherwise attack the "D…" at bounding box center [573, 149] width 134 height 271
type textarea "hero.attack("Door")"
click at [513, 50] on div "# If an ogre is closer than 5 meters, then attack it. # Otherwise attack the "D…" at bounding box center [573, 149] width 134 height 271
paste textarea "hero.attack("Door")"
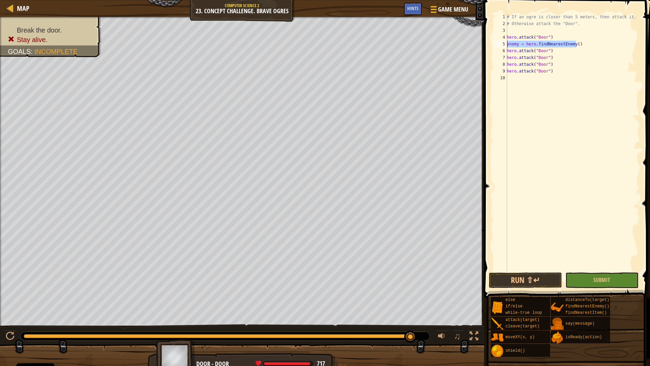
drag, startPoint x: 566, startPoint y: 49, endPoint x: 507, endPoint y: 46, distance: 59.3
click at [507, 46] on div "hero.attack("Door") 1 2 3 4 5 6 7 8 9 10 # If an ogre is closer than 5 meters, …" at bounding box center [566, 142] width 148 height 257
type textarea "enemy = hero.findNearestEnemy()"
click at [538, 283] on button "Run ⇧↵" at bounding box center [525, 280] width 73 height 16
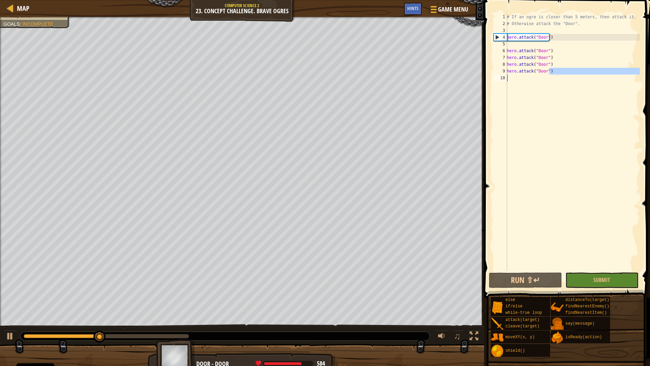
drag, startPoint x: 550, startPoint y: 72, endPoint x: 521, endPoint y: 77, distance: 29.1
click at [521, 77] on div "# If an ogre is closer than 5 meters, then attack it. # Otherwise attack the "D…" at bounding box center [573, 149] width 134 height 271
drag, startPoint x: 507, startPoint y: 81, endPoint x: 596, endPoint y: 54, distance: 93.2
click at [596, 54] on div "# If an ogre is closer than 5 meters, then attack it. # Otherwise attack the "D…" at bounding box center [573, 149] width 134 height 271
type textarea "hero.attack("Door")"
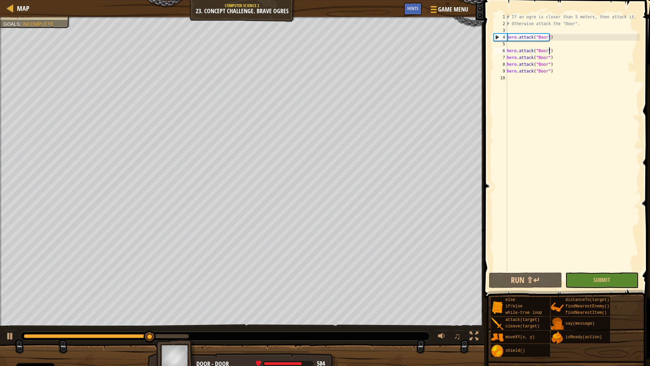
click at [507, 30] on div "# If an ogre is closer than 5 meters, then attack it. # Otherwise attack the "D…" at bounding box center [573, 149] width 134 height 271
drag, startPoint x: 507, startPoint y: 30, endPoint x: 570, endPoint y: 199, distance: 180.2
click at [570, 199] on div "# If an ogre is closer than 5 meters, then attack it. # Otherwise attack the "D…" at bounding box center [573, 149] width 134 height 271
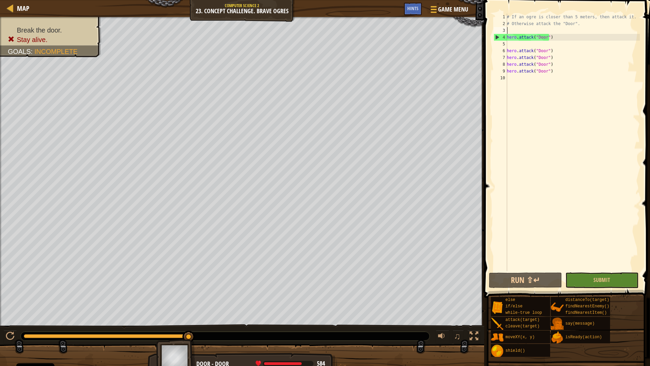
click at [513, 28] on div "# If an ogre is closer than 5 meters, then attack it. # Otherwise attack the "D…" at bounding box center [573, 149] width 134 height 271
type textarea "l"
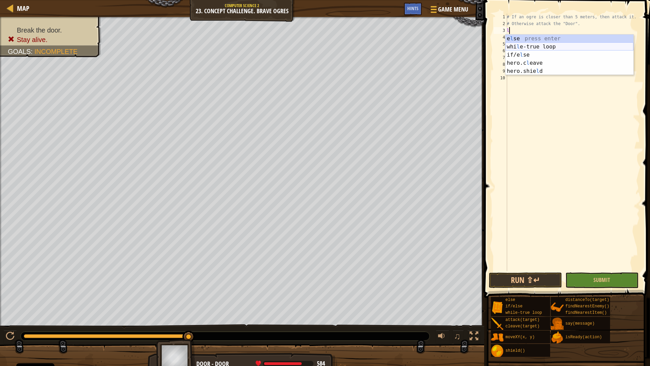
click at [543, 47] on div "e l se press enter whi l e-true loop press enter if/e l se press enter hero.c l…" at bounding box center [570, 63] width 128 height 57
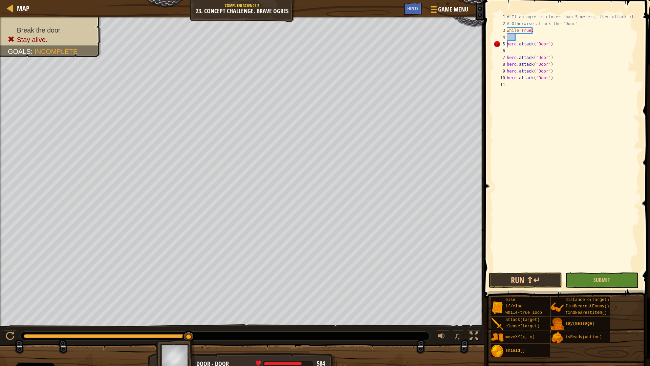
click at [507, 44] on div "# If an ogre is closer than 5 meters, then attack it. # Otherwise attack the "D…" at bounding box center [573, 149] width 134 height 271
click at [508, 57] on div "# If an ogre is closer than 5 meters, then attack it. # Otherwise attack the "D…" at bounding box center [573, 149] width 134 height 271
click at [508, 56] on div "# If an ogre is closer than 5 meters, then attack it. # Otherwise attack the "D…" at bounding box center [573, 149] width 134 height 271
click at [507, 57] on div "# If an ogre is closer than 5 meters, then attack it. # Otherwise attack the "D…" at bounding box center [573, 142] width 134 height 257
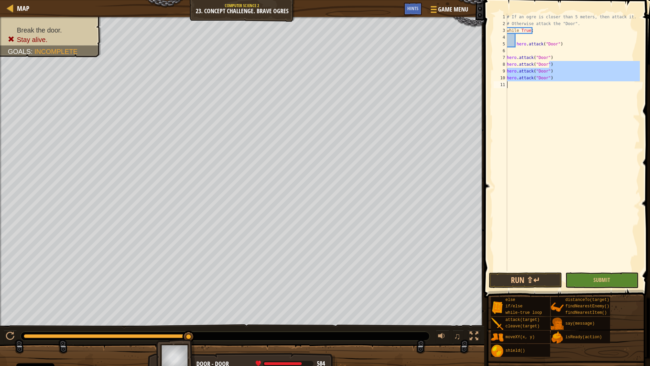
drag, startPoint x: 549, startPoint y: 62, endPoint x: 499, endPoint y: 86, distance: 55.3
click at [499, 86] on div "hero.attack("Door") 1 2 3 4 5 6 7 8 9 10 11 # If an ogre is closer than 5 meter…" at bounding box center [566, 142] width 148 height 257
type textarea "hero.attack("Door")"
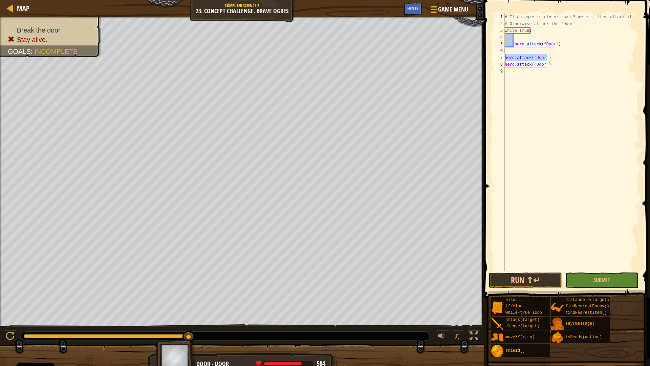
drag, startPoint x: 550, startPoint y: 58, endPoint x: 484, endPoint y: 58, distance: 66.7
click at [484, 58] on div "hero.attack("Door") 1 2 3 4 5 6 7 8 9 # If an ogre is closer than 5 meters, the…" at bounding box center [566, 162] width 168 height 318
drag, startPoint x: 568, startPoint y: 65, endPoint x: 505, endPoint y: 66, distance: 63.0
click at [505, 66] on div "1 2 3 4 5 6 7 8 9 # If an ogre is closer than 5 meters, then attack it. # Other…" at bounding box center [566, 142] width 148 height 257
type textarea "hero.attack("Door")"
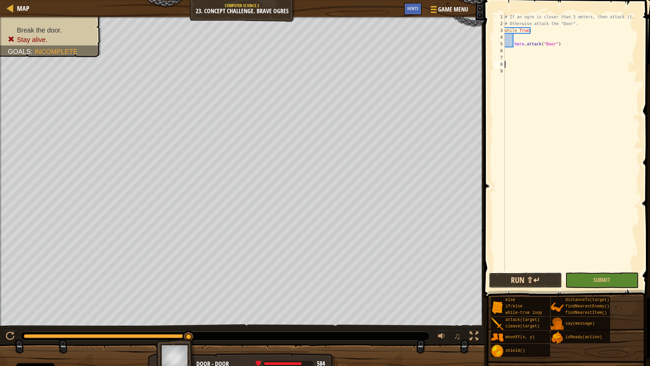
click at [531, 276] on button "Run ⇧↵" at bounding box center [525, 280] width 73 height 16
click at [584, 276] on button "Submit" at bounding box center [601, 280] width 73 height 16
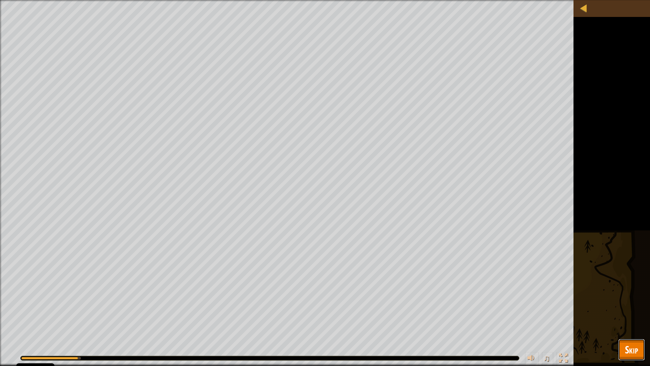
drag, startPoint x: 636, startPoint y: 355, endPoint x: 620, endPoint y: 330, distance: 28.6
click at [636, 354] on span "Skip" at bounding box center [631, 349] width 13 height 14
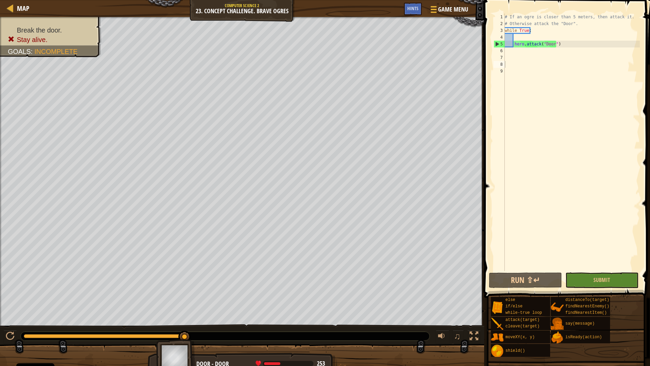
click at [514, 38] on div "# If an ogre is closer than 5 meters, then attack it. # Otherwise attack the "D…" at bounding box center [572, 149] width 136 height 271
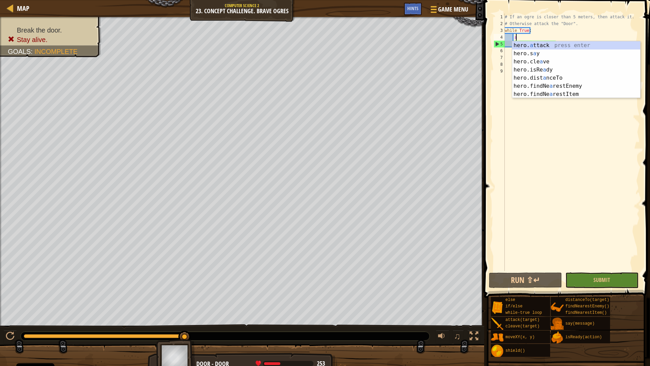
scroll to position [3, 1]
click at [534, 45] on div "hero. a ttack press enter hero.s a y press enter hero.cle a ve press enter hero…" at bounding box center [576, 77] width 128 height 73
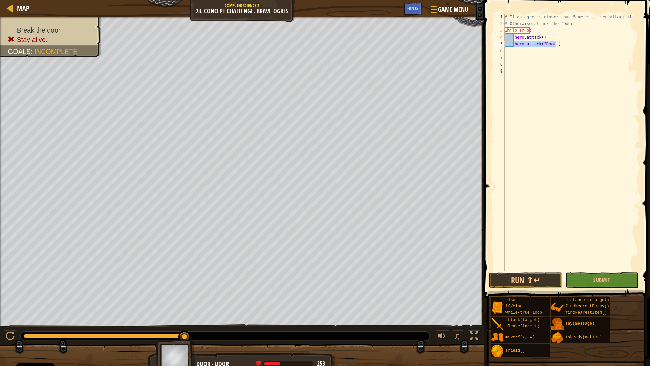
drag, startPoint x: 557, startPoint y: 44, endPoint x: 514, endPoint y: 45, distance: 43.4
click at [514, 45] on div "# If an ogre is closer than 5 meters, then attack it. # Otherwise attack the "D…" at bounding box center [572, 149] width 136 height 271
drag, startPoint x: 544, startPoint y: 34, endPoint x: 512, endPoint y: 38, distance: 32.3
click at [512, 38] on div "# If an ogre is closer than 5 meters, then attack it. # Otherwise attack the "D…" at bounding box center [572, 149] width 136 height 271
type textarea "hero.attack()"
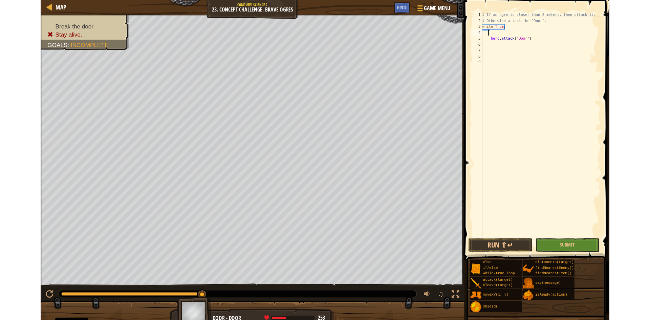
scroll to position [3, 0]
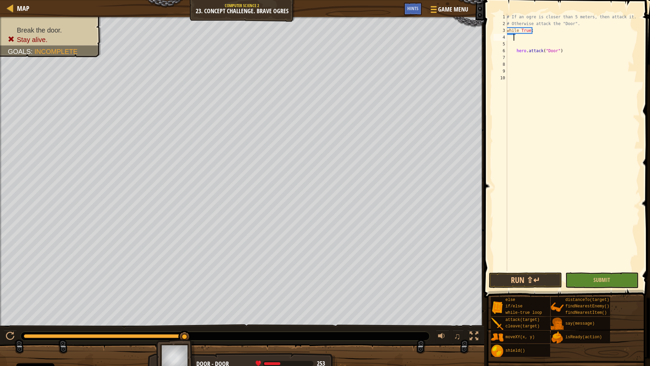
click at [519, 40] on div "# If an ogre is closer than 5 meters, then attack it. # Otherwise attack the "D…" at bounding box center [573, 149] width 134 height 271
click at [516, 52] on div "# If an ogre is closer than 5 meters, then attack it. # Otherwise attack the "D…" at bounding box center [573, 149] width 134 height 271
type textarea "hero.attack("Door")"
click at [522, 35] on div "# If an ogre is closer than 5 meters, then attack it. # Otherwise attack the "D…" at bounding box center [573, 149] width 134 height 271
click at [517, 37] on div "# If an ogre is closer than 5 meters, then attack it. # Otherwise attack the "D…" at bounding box center [573, 149] width 134 height 271
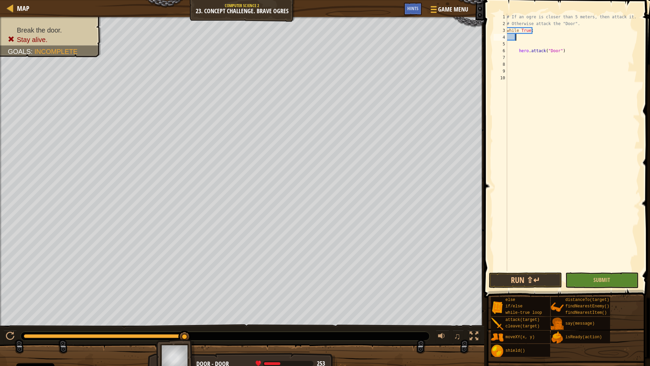
paste textarea "hero.attack("Door")"
click at [517, 52] on div "# If an ogre is closer than 5 meters, then attack it. # Otherwise attack the "D…" at bounding box center [573, 149] width 134 height 271
type textarea "hero.attack("Door")"
